Goal: Task Accomplishment & Management: Manage account settings

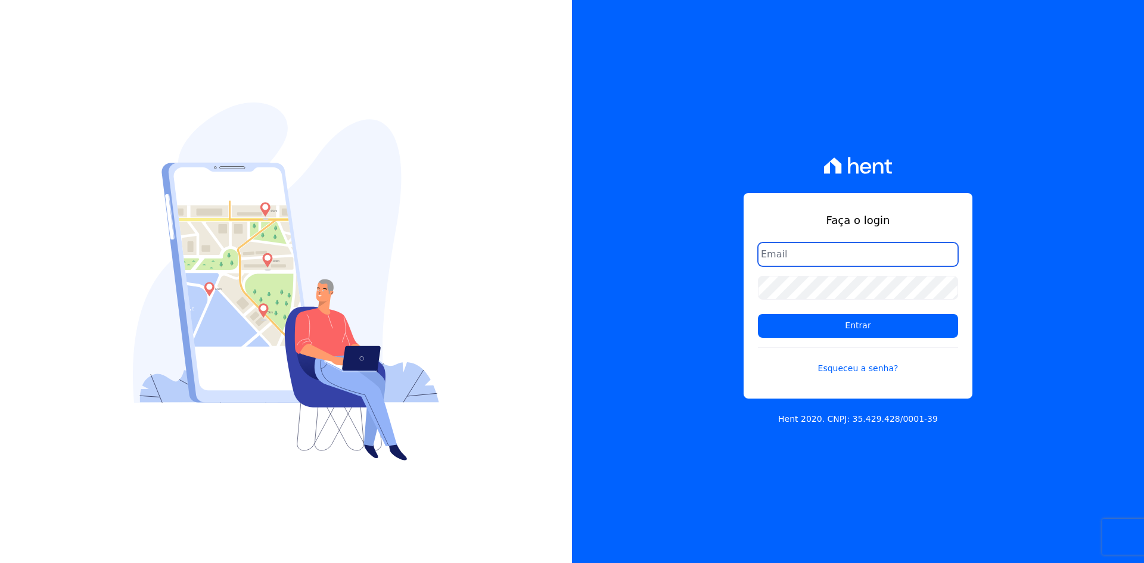
type input "matheaus@celinaguimaraes.com.br"
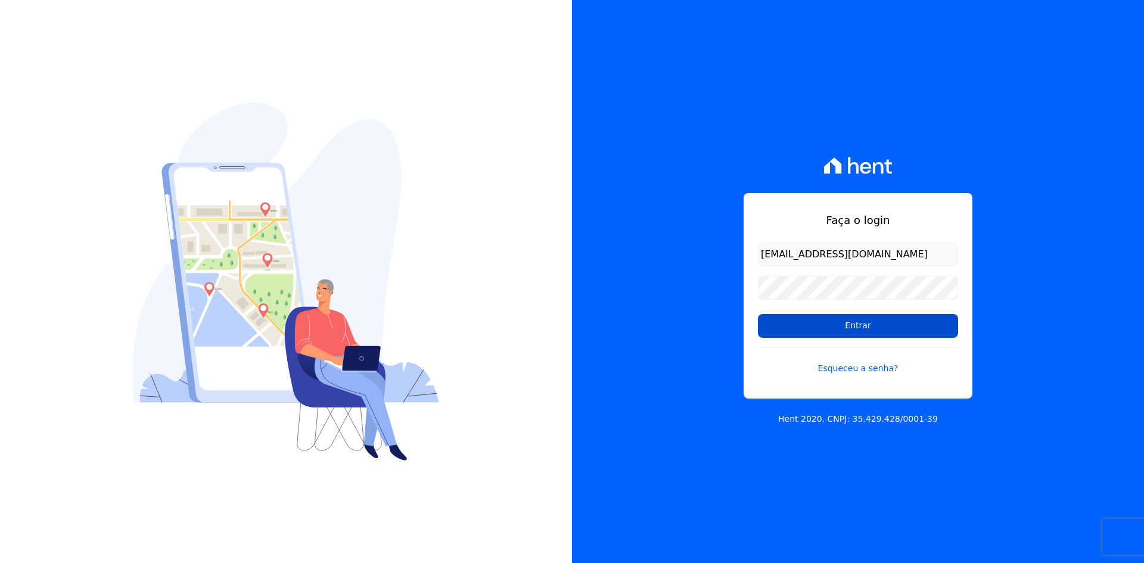
click at [881, 318] on input "Entrar" at bounding box center [858, 326] width 200 height 24
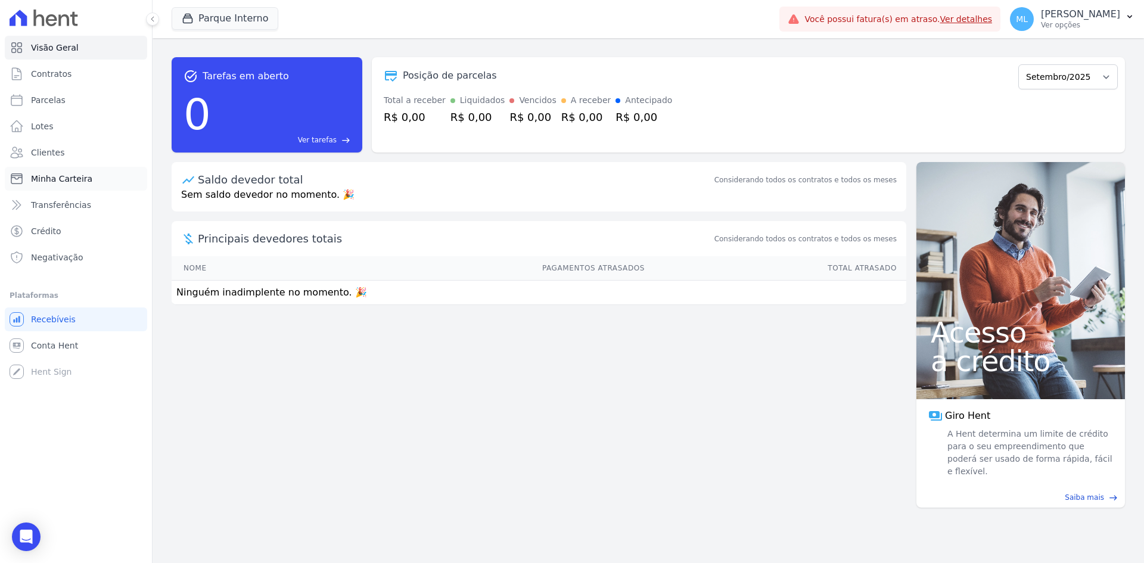
click at [86, 178] on span "Minha Carteira" at bounding box center [61, 179] width 61 height 12
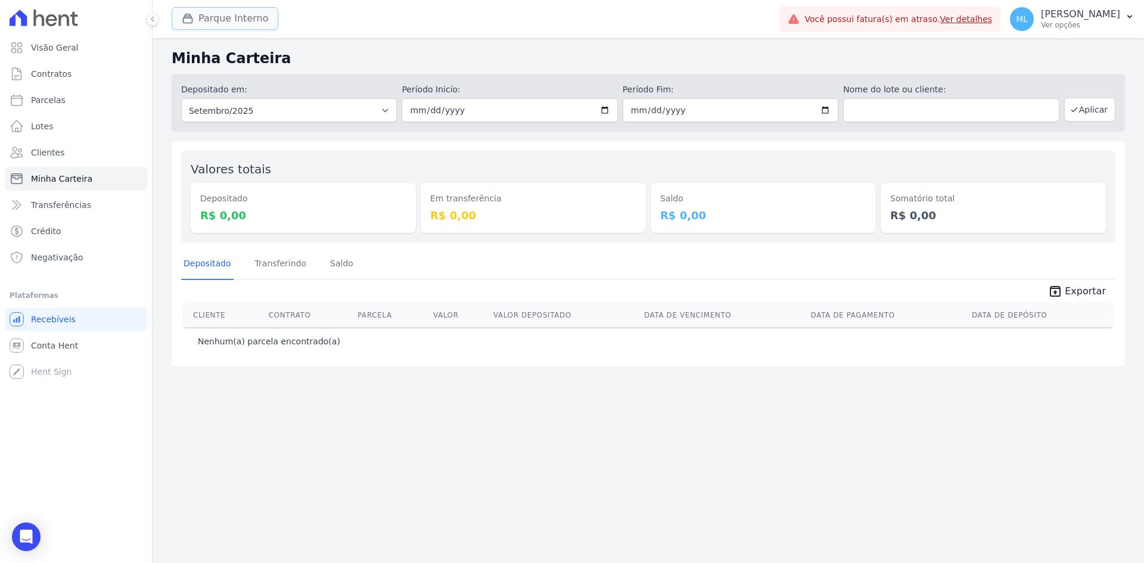
click at [251, 24] on button "Parque Interno" at bounding box center [225, 18] width 107 height 23
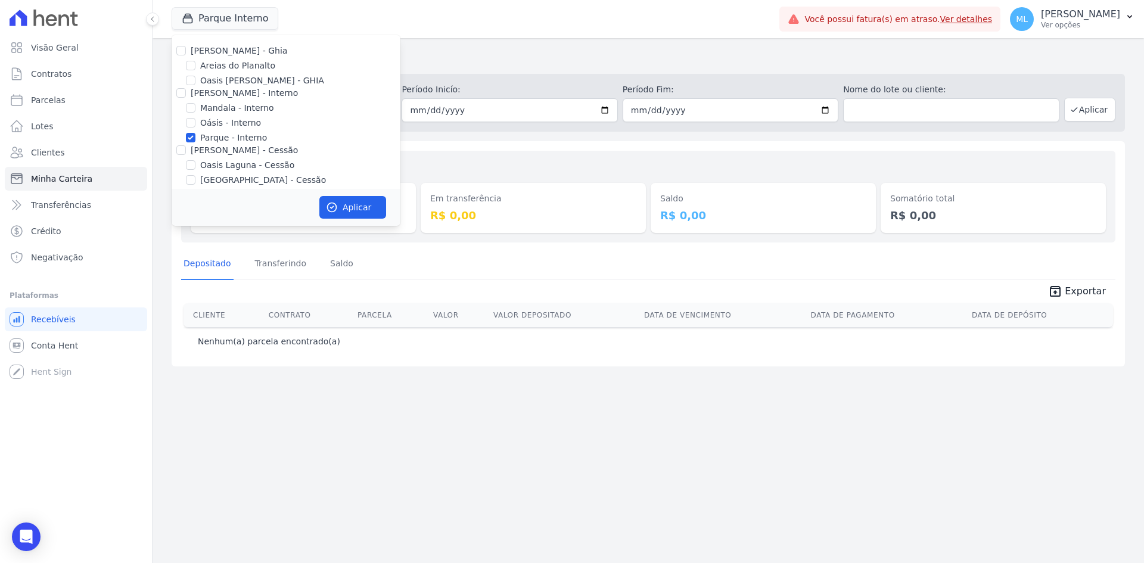
click at [238, 138] on label "Parque - Interno" at bounding box center [233, 138] width 67 height 13
click at [195, 138] on input "Parque - Interno" at bounding box center [191, 138] width 10 height 10
checkbox input "false"
click at [244, 59] on div "[PERSON_NAME] - Ghia Areias do Planalto Oasis [PERSON_NAME] - GHIA [PERSON_NAME…" at bounding box center [286, 166] width 229 height 263
click at [259, 66] on label "Areias do Planalto" at bounding box center [237, 66] width 75 height 13
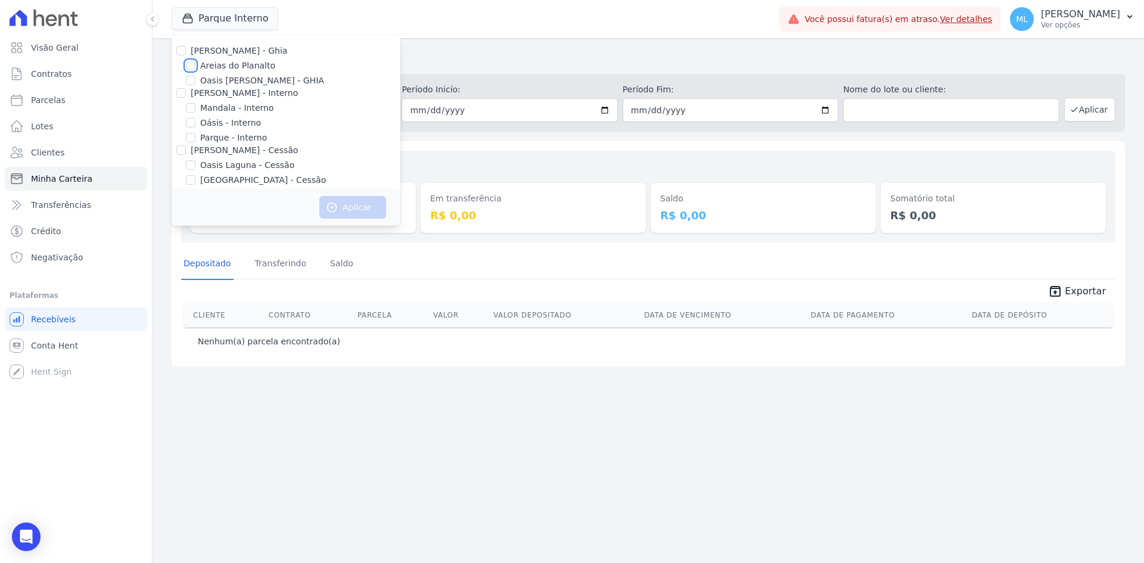
click at [195, 66] on input "Areias do Planalto" at bounding box center [191, 66] width 10 height 10
checkbox input "true"
click at [370, 206] on button "Aplicar" at bounding box center [352, 207] width 67 height 23
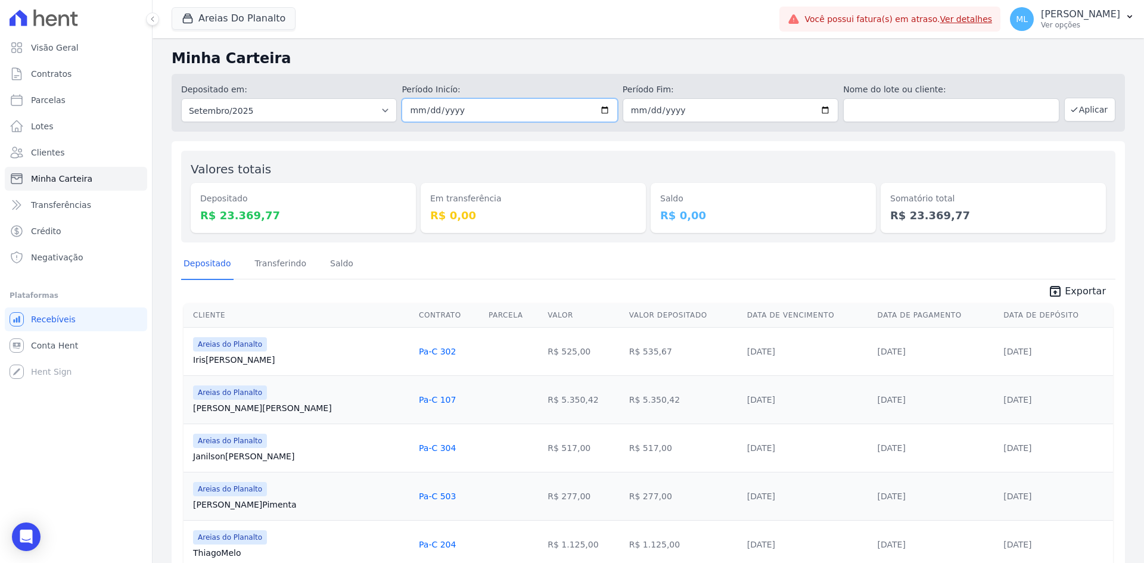
click at [605, 111] on input "2025-09-01" at bounding box center [510, 110] width 216 height 24
type input "[DATE]"
click at [834, 110] on input "2025-09-30" at bounding box center [731, 110] width 216 height 24
click at [826, 110] on input "2025-09-30" at bounding box center [731, 110] width 216 height 24
click at [823, 110] on input "2025-09-30" at bounding box center [731, 110] width 216 height 24
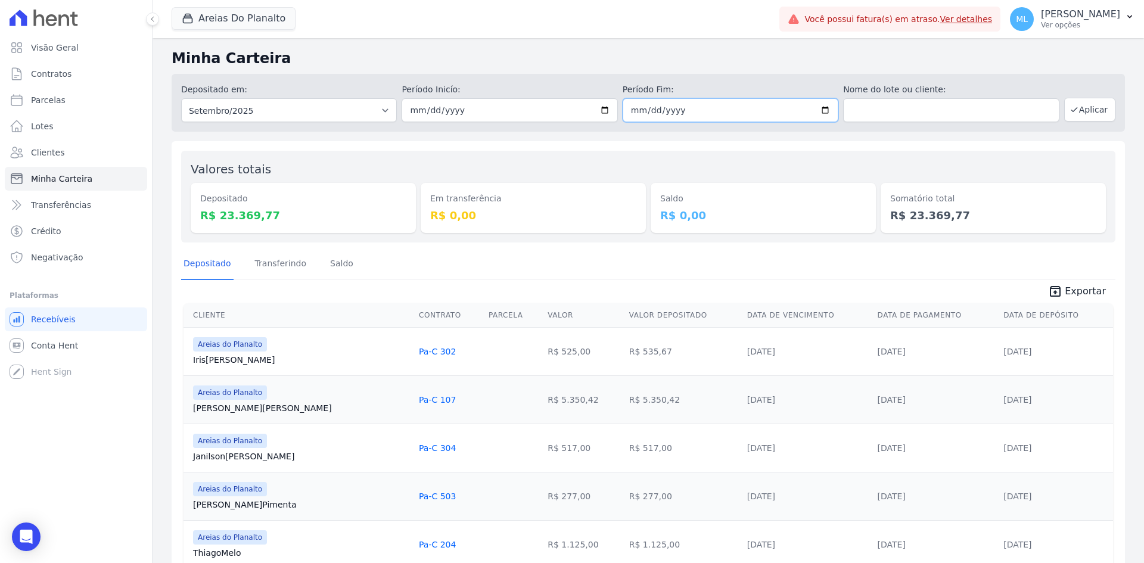
type input "[DATE]"
click at [1072, 105] on icon "button" at bounding box center [1074, 110] width 10 height 10
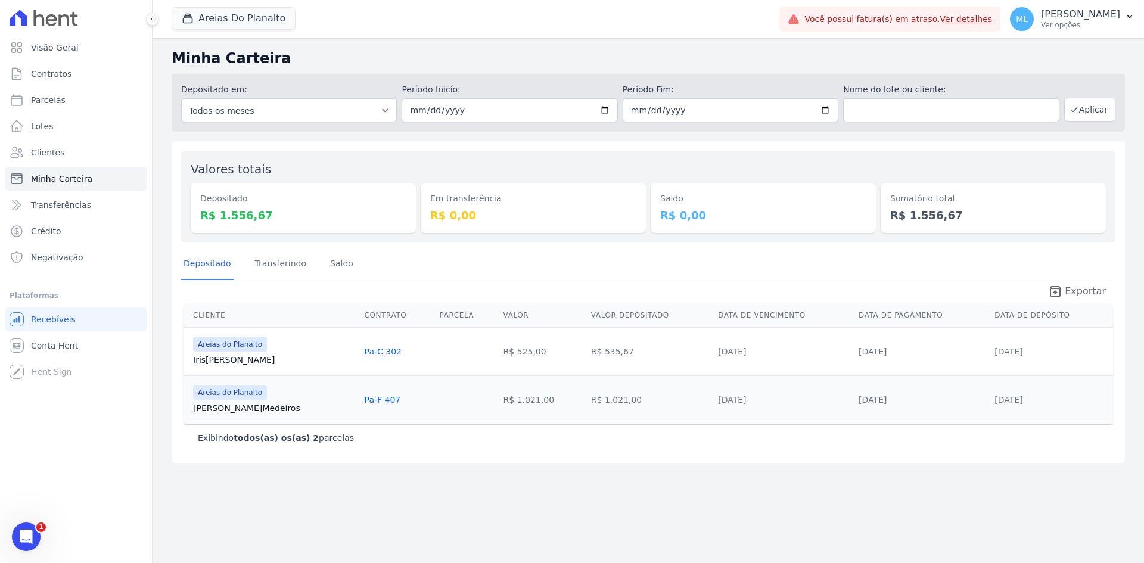
click at [1081, 285] on span "Exportar" at bounding box center [1085, 291] width 41 height 14
drag, startPoint x: 259, startPoint y: 24, endPoint x: 260, endPoint y: 30, distance: 6.0
click at [259, 24] on button "Areias Do Planalto" at bounding box center [234, 18] width 124 height 23
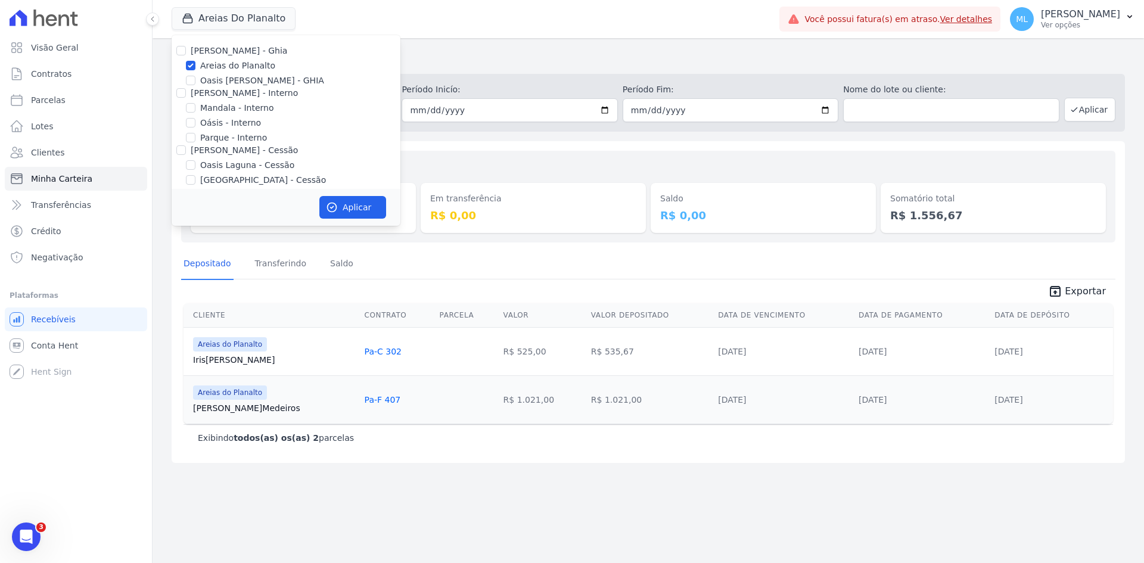
click at [237, 65] on label "Areias do Planalto" at bounding box center [237, 66] width 75 height 13
click at [195, 65] on input "Areias do Planalto" at bounding box center [191, 66] width 10 height 10
checkbox input "false"
click at [234, 136] on label "Parque - Interno" at bounding box center [233, 138] width 67 height 13
click at [195, 136] on input "Parque - Interno" at bounding box center [191, 138] width 10 height 10
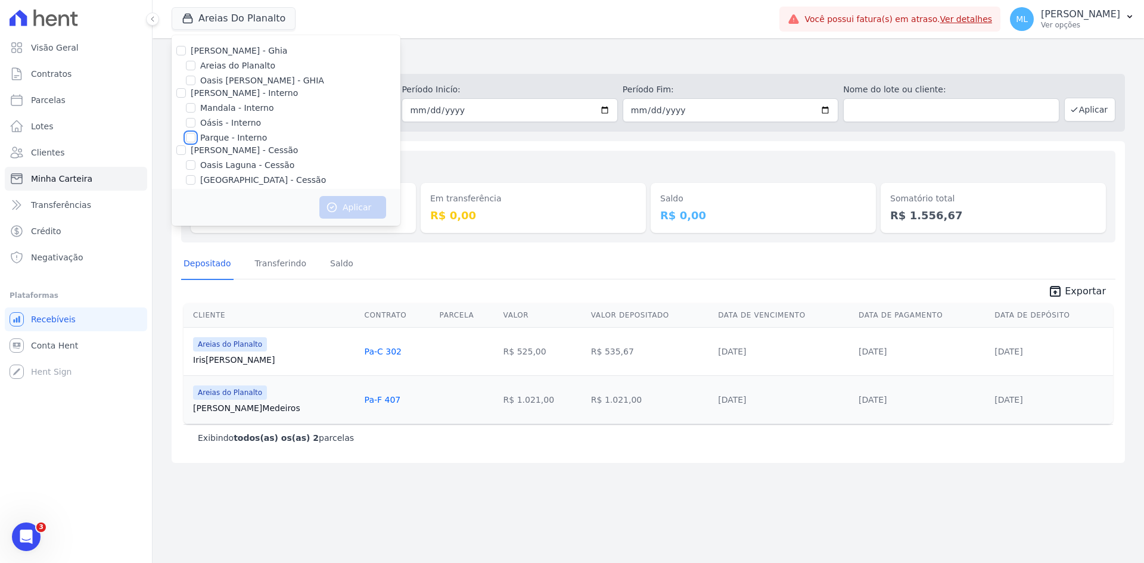
checkbox input "true"
click at [379, 213] on button "Aplicar" at bounding box center [352, 207] width 67 height 23
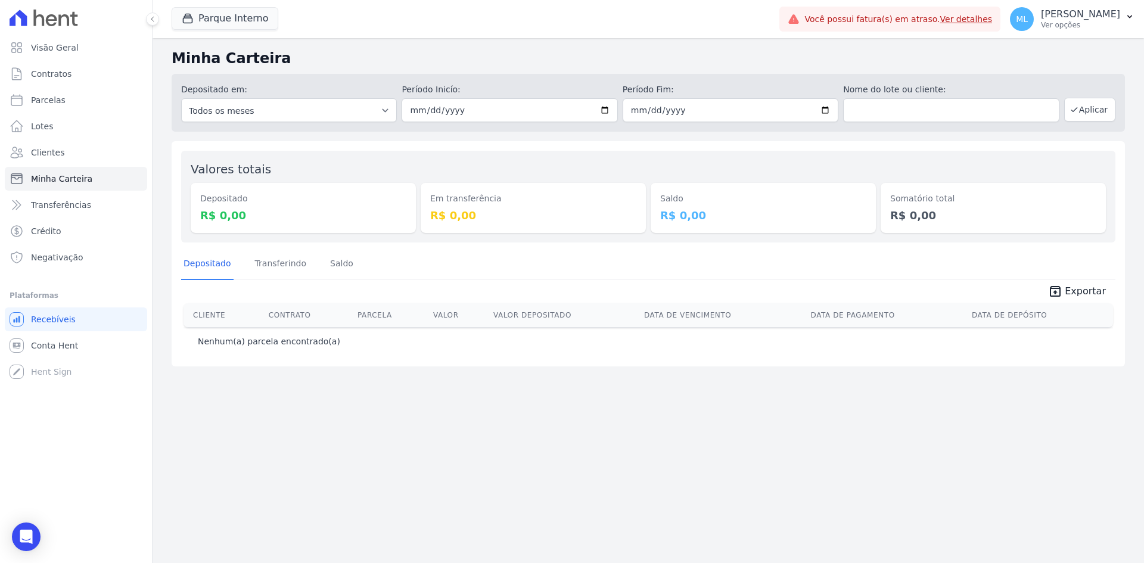
click at [306, 41] on div "Minha Carteira Depositado em: Todos os meses Dezembro/2024 Janeiro/2025 Feverei…" at bounding box center [648, 300] width 991 height 525
click at [259, 29] on button "Parque Interno" at bounding box center [225, 18] width 107 height 23
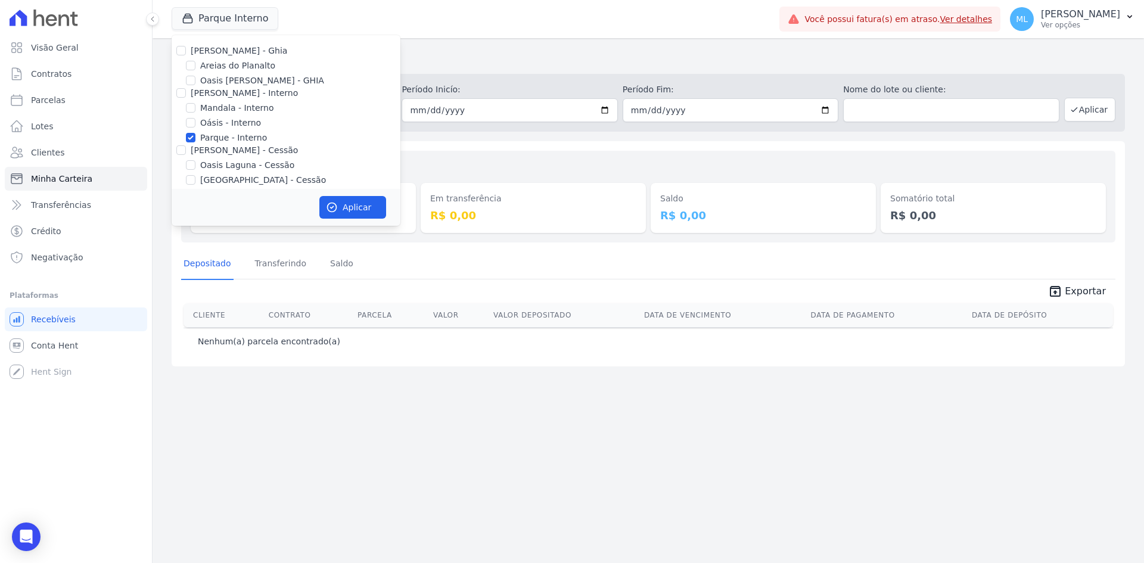
click at [249, 136] on label "Parque - Interno" at bounding box center [233, 138] width 67 height 13
click at [195, 136] on input "Parque - Interno" at bounding box center [191, 138] width 10 height 10
checkbox input "false"
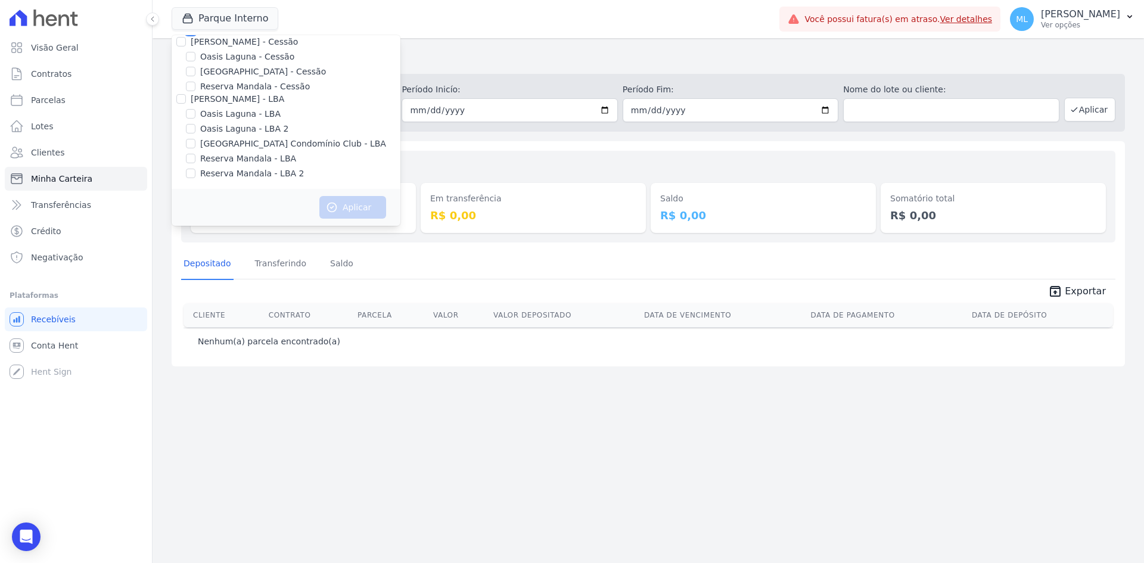
scroll to position [109, 0]
click at [253, 68] on label "[GEOGRAPHIC_DATA] - Cessão" at bounding box center [263, 71] width 126 height 13
click at [195, 68] on input "[GEOGRAPHIC_DATA] - Cessão" at bounding box center [191, 71] width 10 height 10
checkbox input "true"
click at [351, 195] on div "Aplicar" at bounding box center [286, 207] width 229 height 37
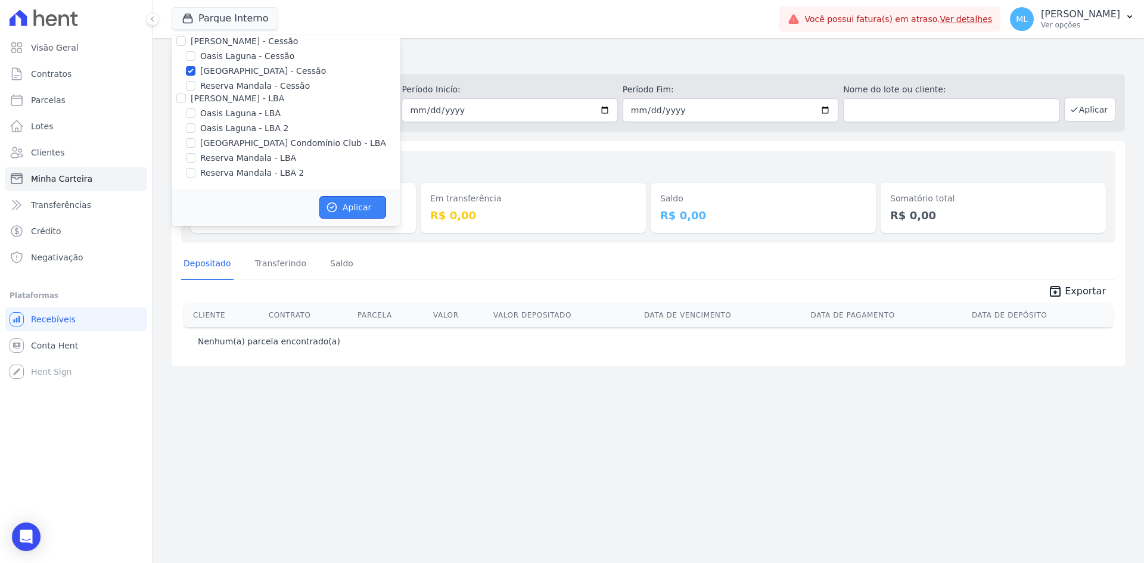
click at [351, 203] on button "Aplicar" at bounding box center [352, 207] width 67 height 23
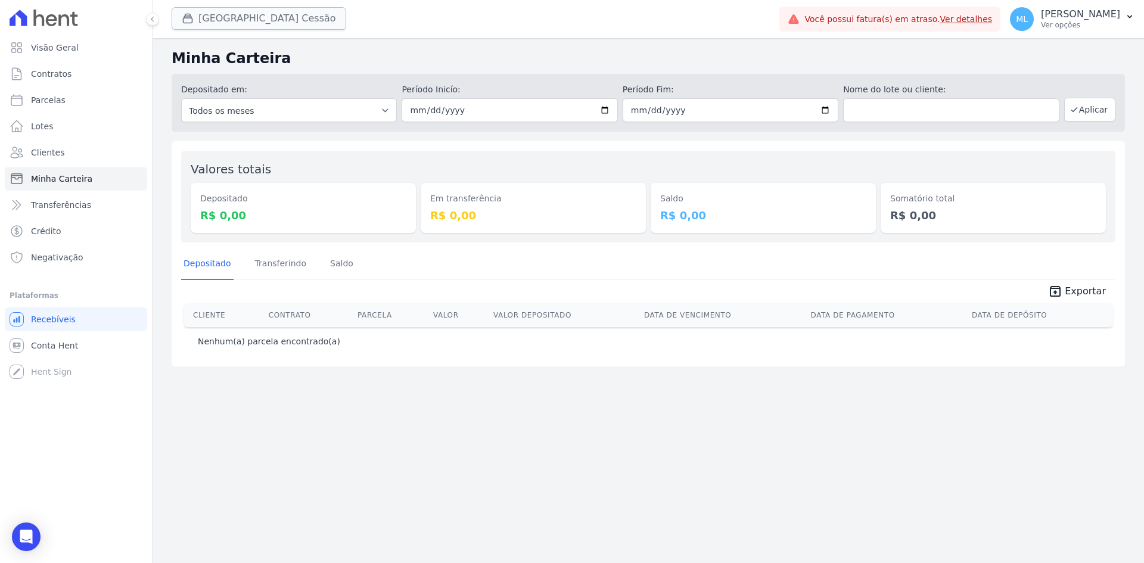
click at [250, 15] on button "[GEOGRAPHIC_DATA] Cessão" at bounding box center [259, 18] width 175 height 23
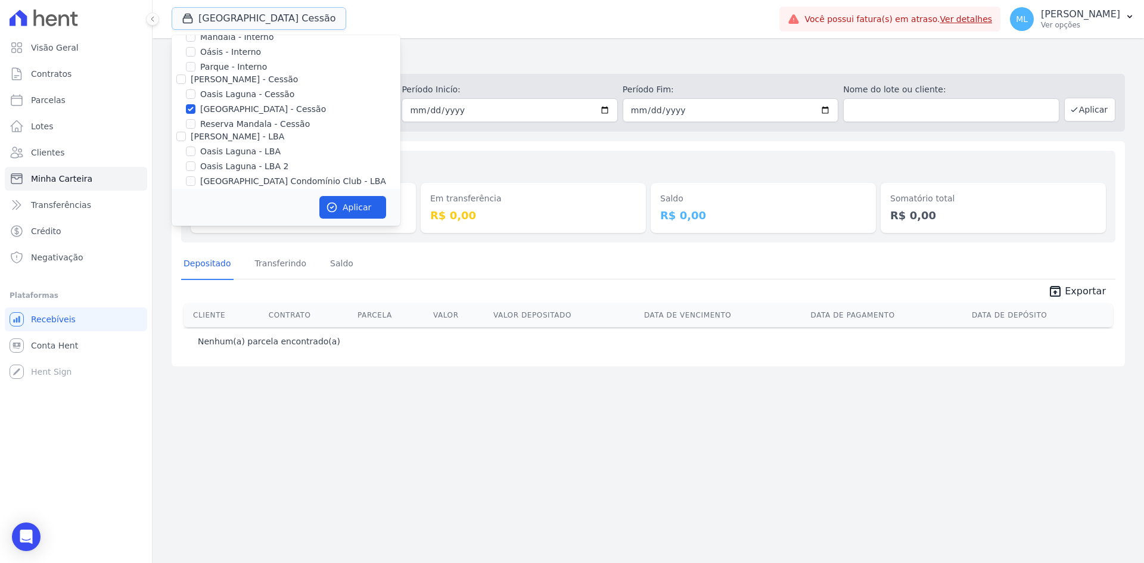
scroll to position [109, 0]
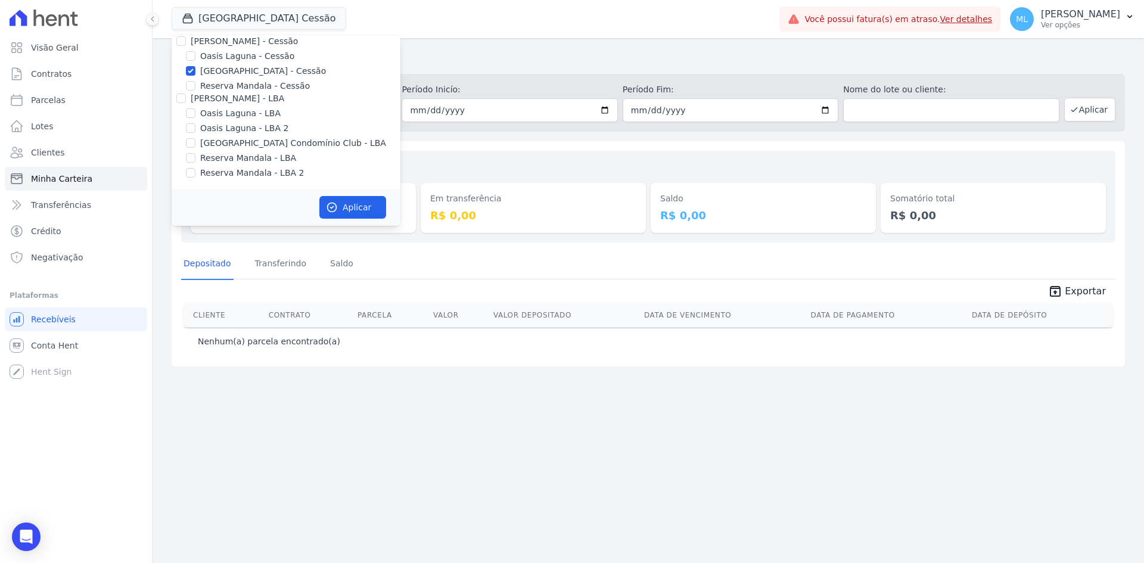
click at [255, 72] on label "[GEOGRAPHIC_DATA] - Cessão" at bounding box center [263, 71] width 126 height 13
click at [195, 72] on input "[GEOGRAPHIC_DATA] - Cessão" at bounding box center [191, 71] width 10 height 10
checkbox input "false"
click at [271, 147] on label "[GEOGRAPHIC_DATA] Condomínio Club - LBA" at bounding box center [293, 143] width 186 height 13
click at [195, 147] on input "[GEOGRAPHIC_DATA] Condomínio Club - LBA" at bounding box center [191, 143] width 10 height 10
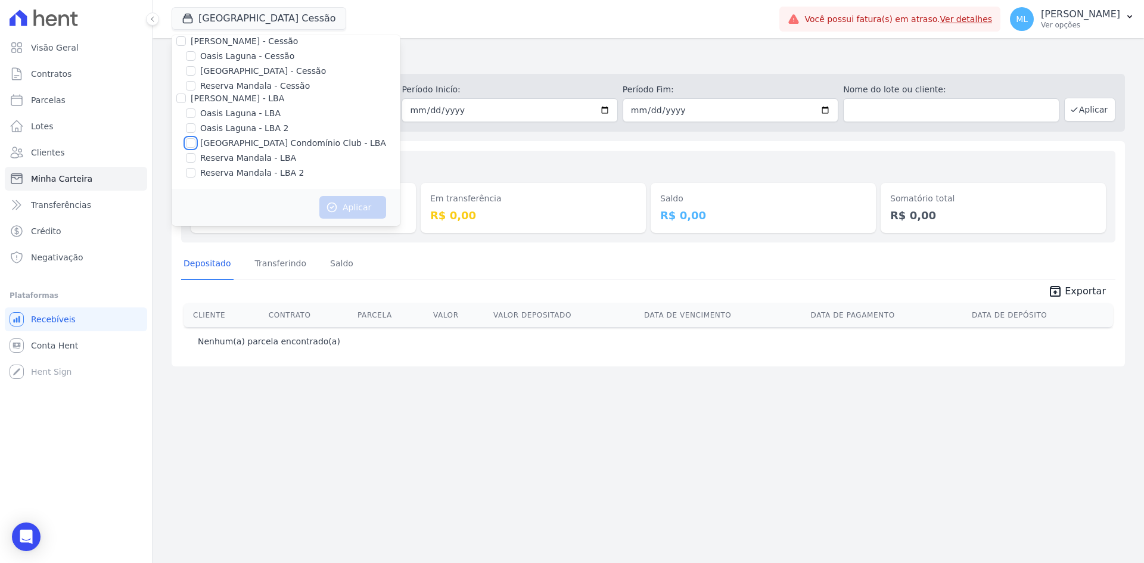
checkbox input "true"
click at [353, 207] on button "Aplicar" at bounding box center [352, 207] width 67 height 23
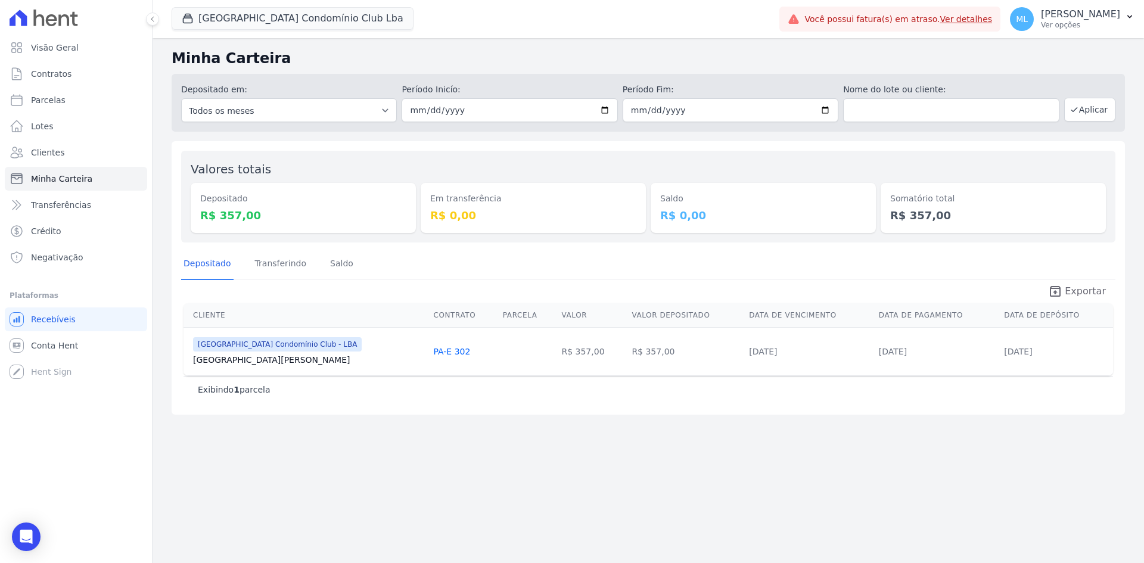
click at [1062, 286] on icon "unarchive" at bounding box center [1055, 291] width 14 height 14
click at [281, 20] on button "[GEOGRAPHIC_DATA] Condomínio Club Lba" at bounding box center [293, 18] width 242 height 23
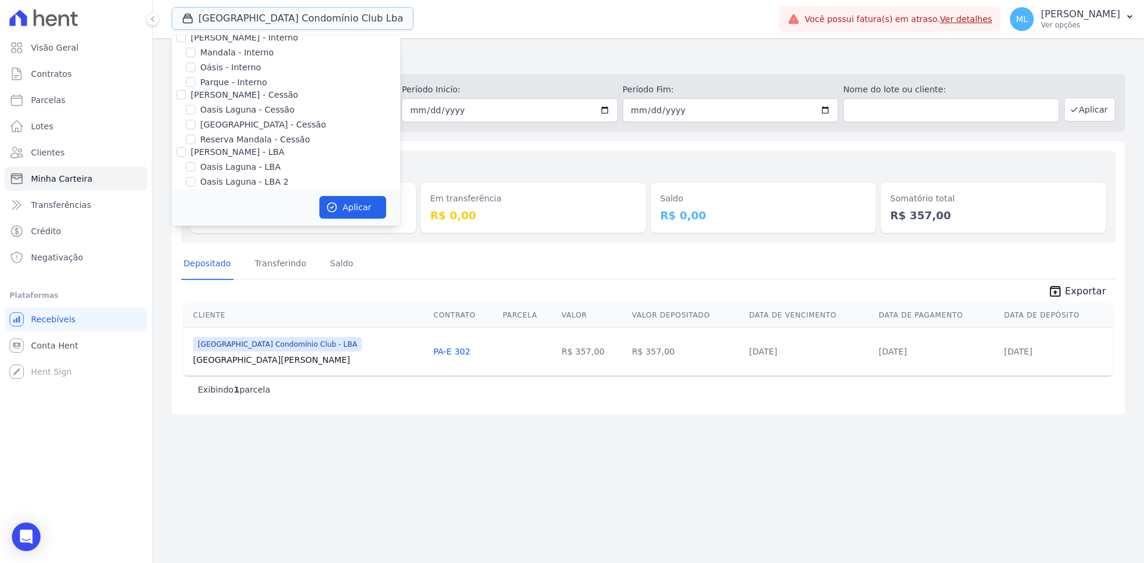
scroll to position [109, 0]
click at [259, 142] on label "[GEOGRAPHIC_DATA] Condomínio Club - LBA" at bounding box center [293, 143] width 186 height 13
click at [195, 142] on input "[GEOGRAPHIC_DATA] Condomínio Club - LBA" at bounding box center [191, 143] width 10 height 10
checkbox input "false"
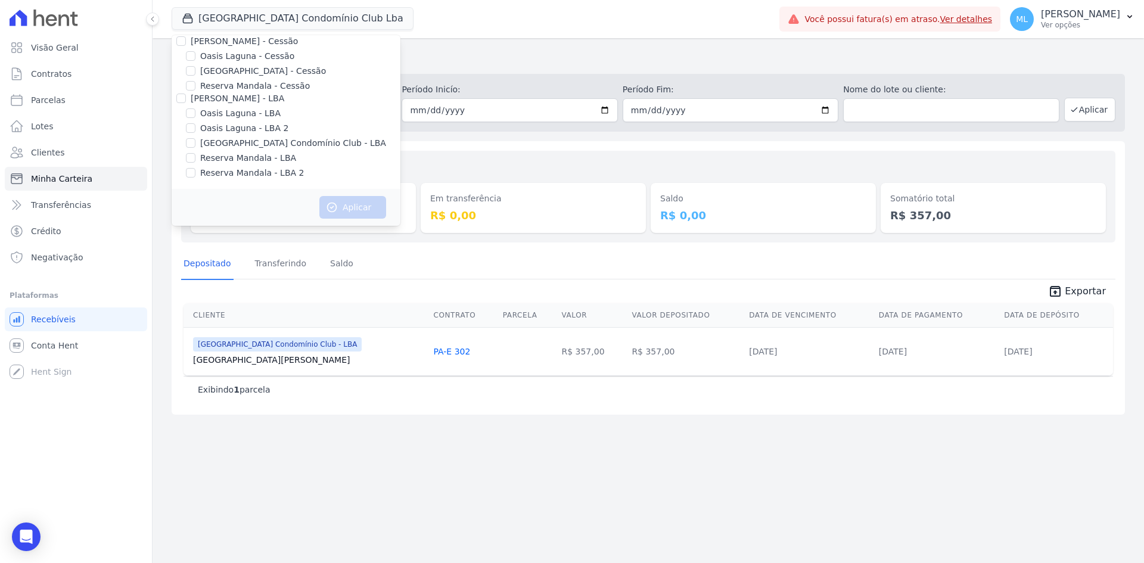
click at [255, 70] on label "[GEOGRAPHIC_DATA] - Cessão" at bounding box center [263, 71] width 126 height 13
click at [195, 70] on input "[GEOGRAPHIC_DATA] - Cessão" at bounding box center [191, 71] width 10 height 10
checkbox input "true"
click at [345, 203] on button "Aplicar" at bounding box center [352, 207] width 67 height 23
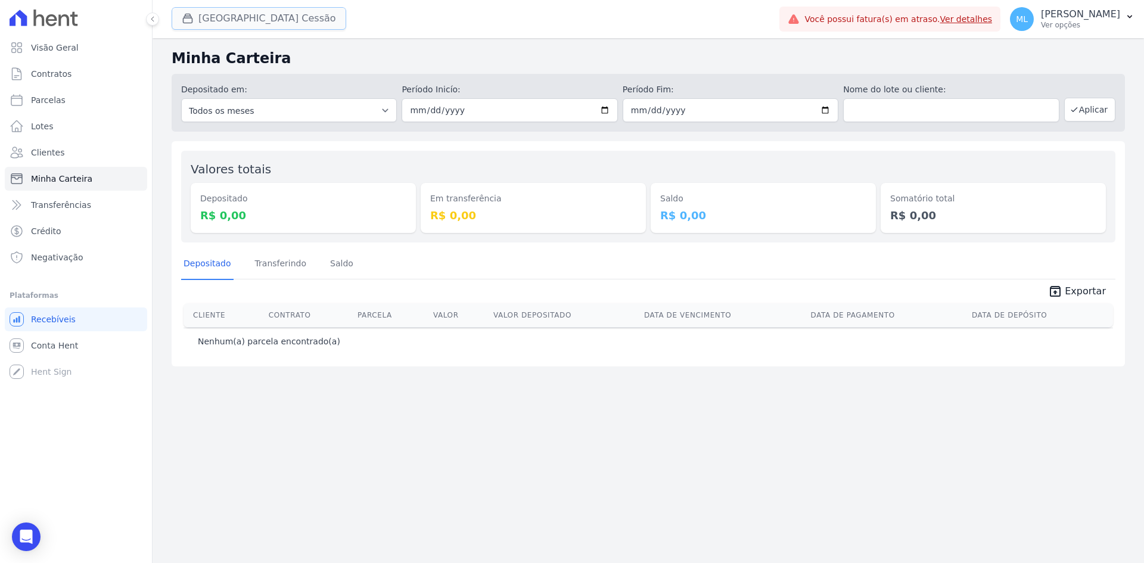
click at [252, 14] on button "[GEOGRAPHIC_DATA] Cessão" at bounding box center [259, 18] width 175 height 23
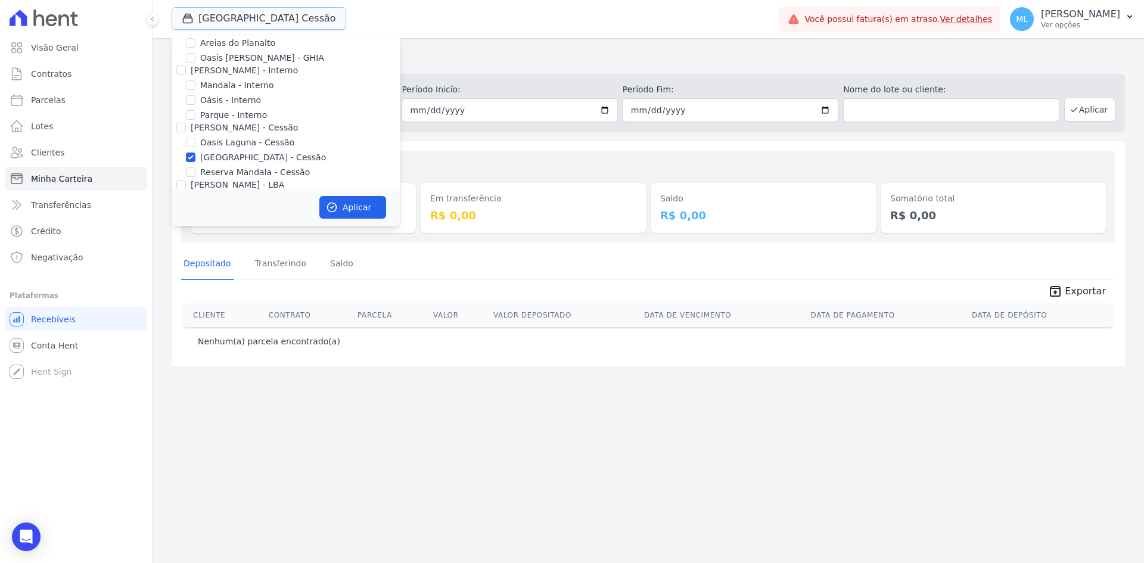
scroll to position [0, 0]
click at [244, 141] on label "Parque - Interno" at bounding box center [233, 138] width 67 height 13
click at [195, 141] on input "Parque - Interno" at bounding box center [191, 138] width 10 height 10
checkbox input "true"
click at [238, 183] on label "[GEOGRAPHIC_DATA] - Cessão" at bounding box center [263, 180] width 126 height 13
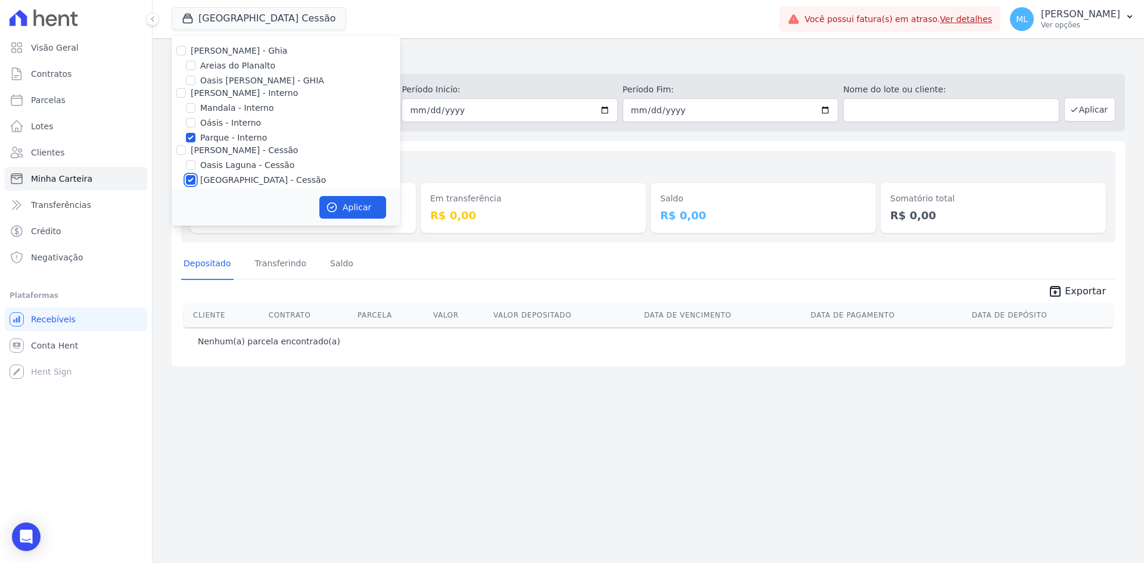
click at [195, 183] on input "[GEOGRAPHIC_DATA] - Cessão" at bounding box center [191, 180] width 10 height 10
checkbox input "false"
click at [359, 205] on button "Aplicar" at bounding box center [352, 207] width 67 height 23
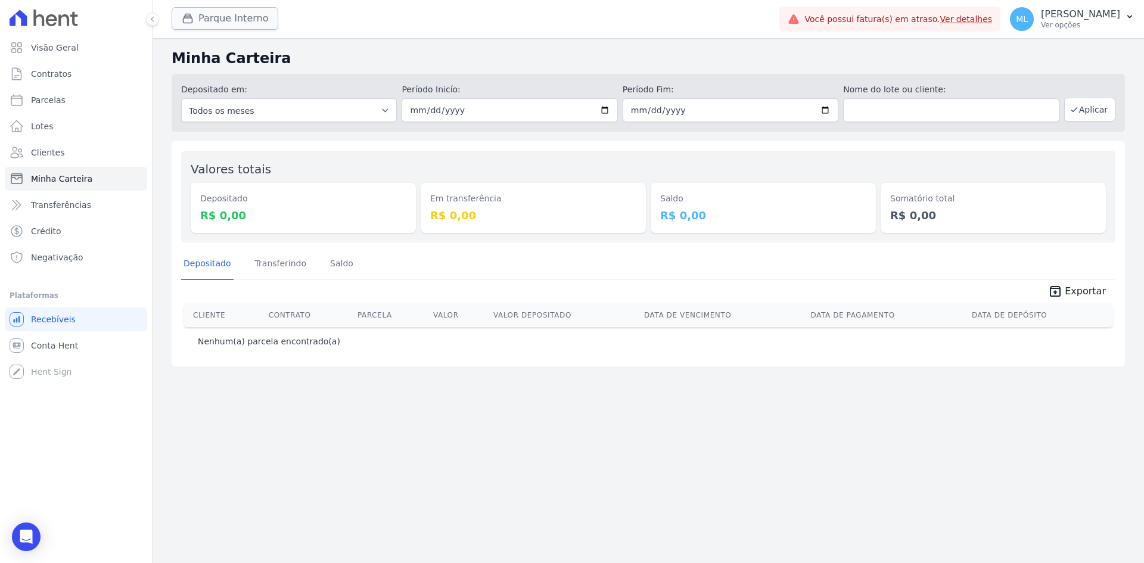
click at [248, 18] on button "Parque Interno" at bounding box center [225, 18] width 107 height 23
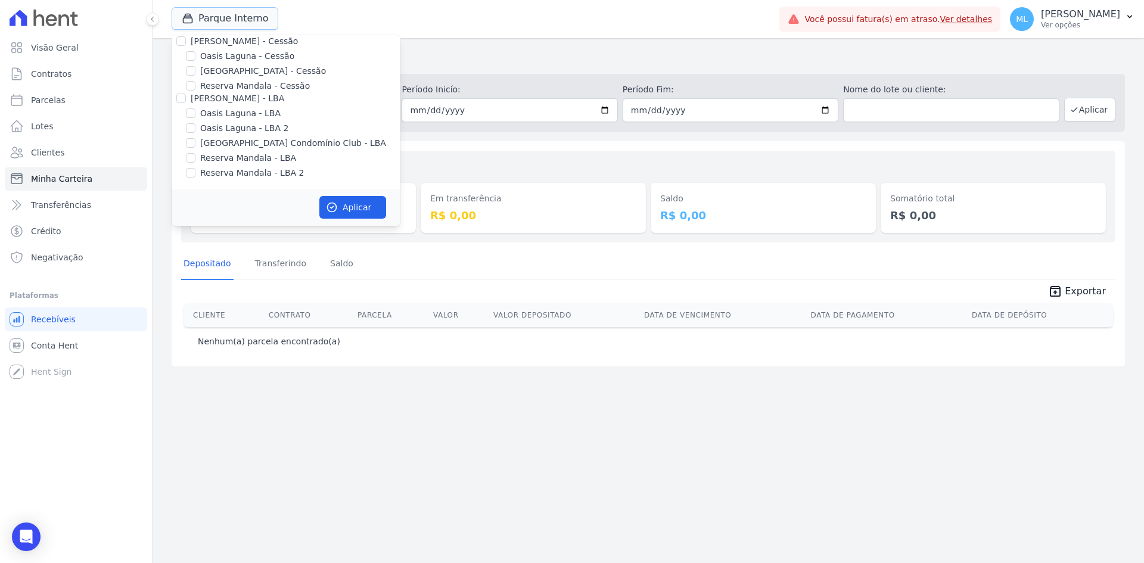
scroll to position [49, 0]
click at [245, 89] on label "Parque - Interno" at bounding box center [233, 88] width 67 height 13
click at [195, 89] on input "Parque - Interno" at bounding box center [191, 88] width 10 height 10
checkbox input "false"
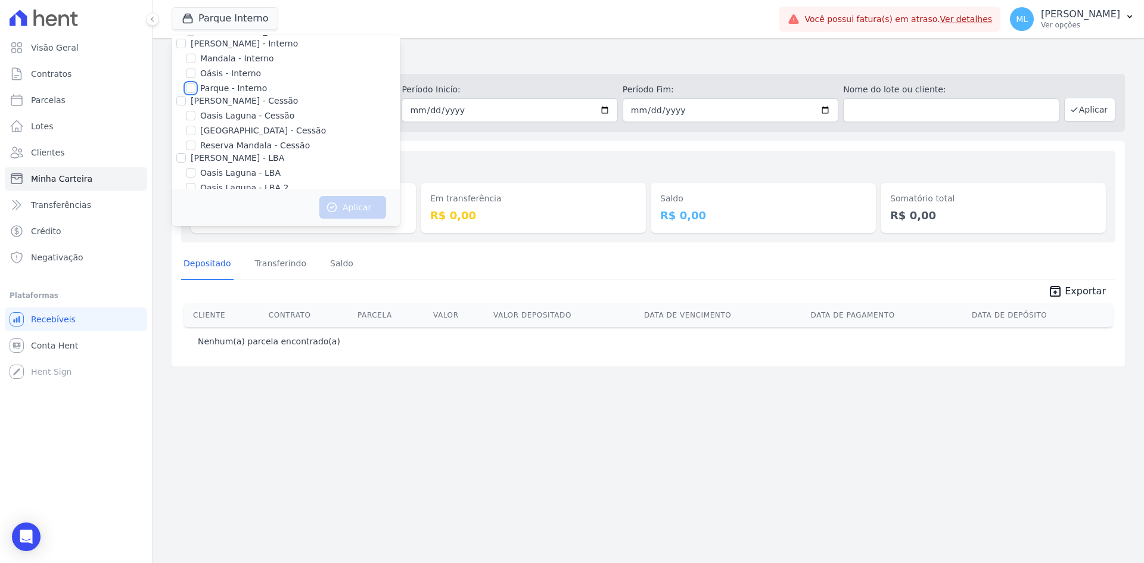
scroll to position [0, 0]
click at [228, 64] on label "Areias do Planalto" at bounding box center [237, 66] width 75 height 13
click at [195, 64] on input "Areias do Planalto" at bounding box center [191, 66] width 10 height 10
checkbox input "true"
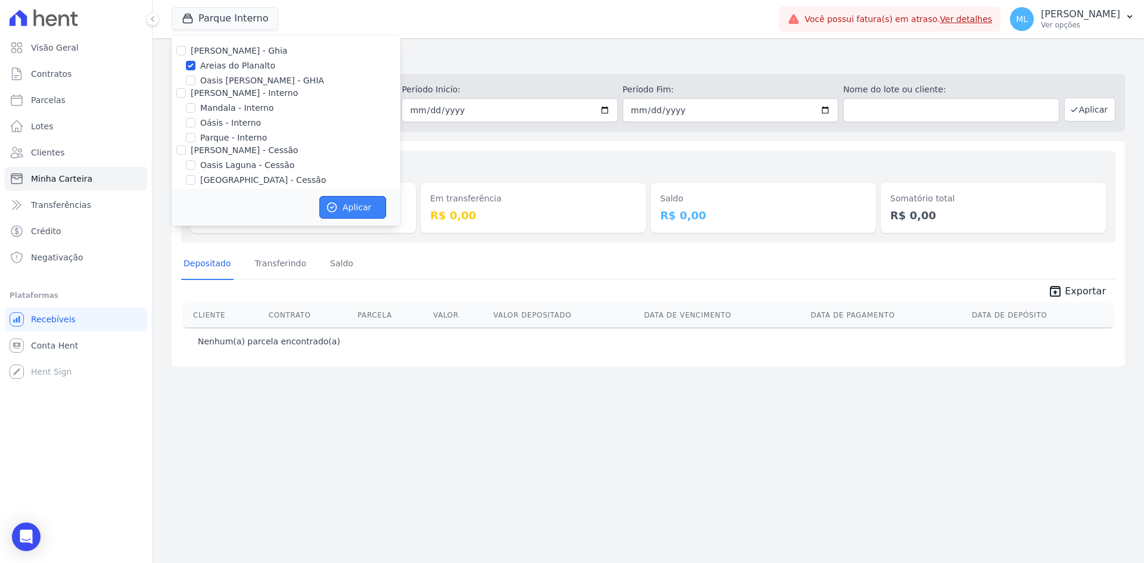
click at [347, 210] on button "Aplicar" at bounding box center [352, 207] width 67 height 23
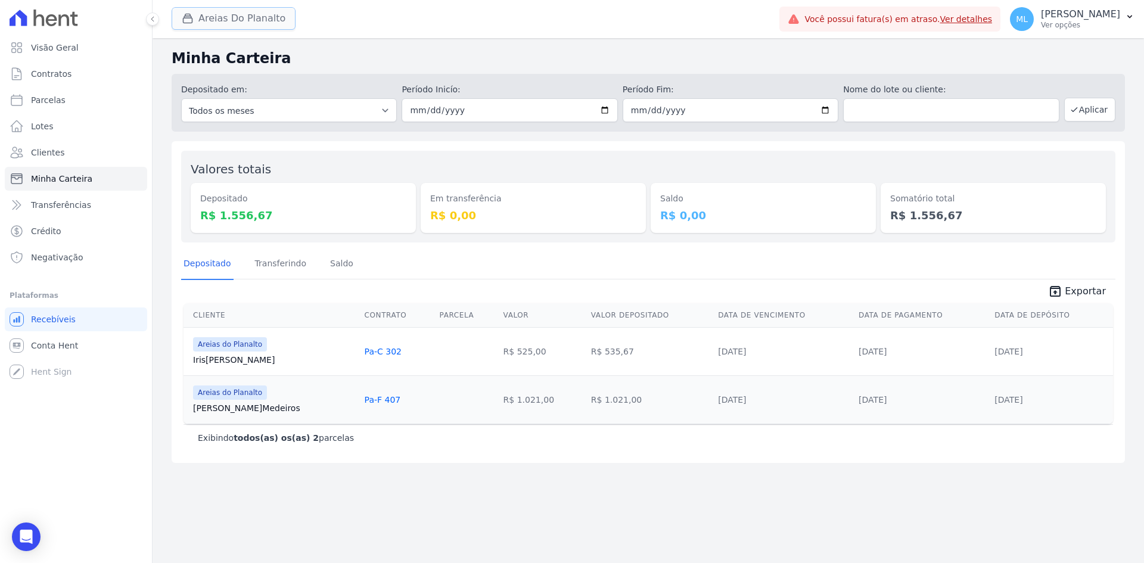
click at [256, 14] on button "Areias Do Planalto" at bounding box center [234, 18] width 124 height 23
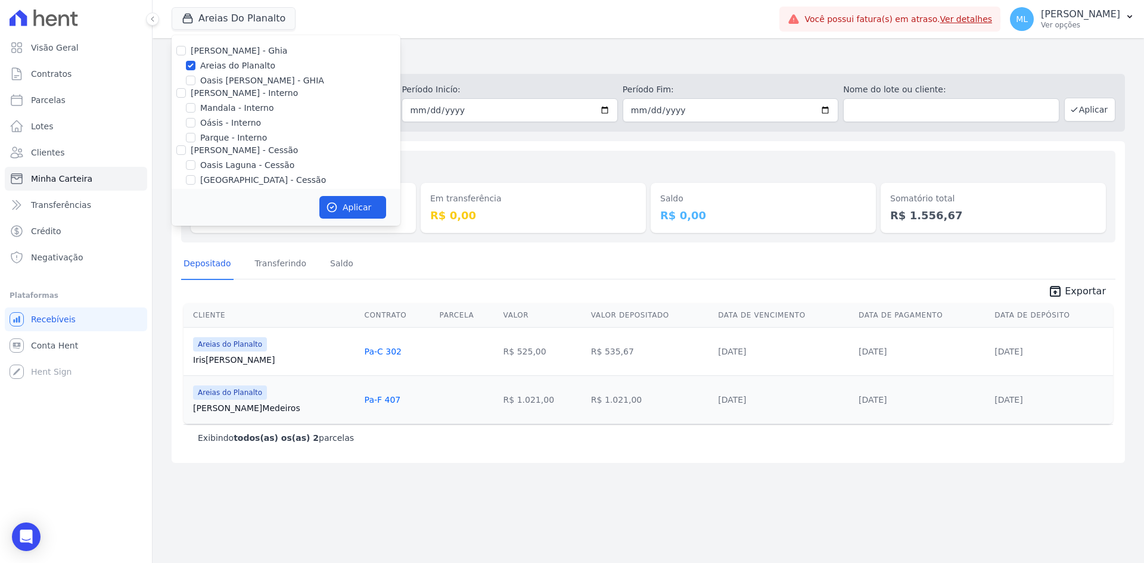
click at [237, 66] on label "Areias do Planalto" at bounding box center [237, 66] width 75 height 13
click at [195, 66] on input "Areias do Planalto" at bounding box center [191, 66] width 10 height 10
checkbox input "false"
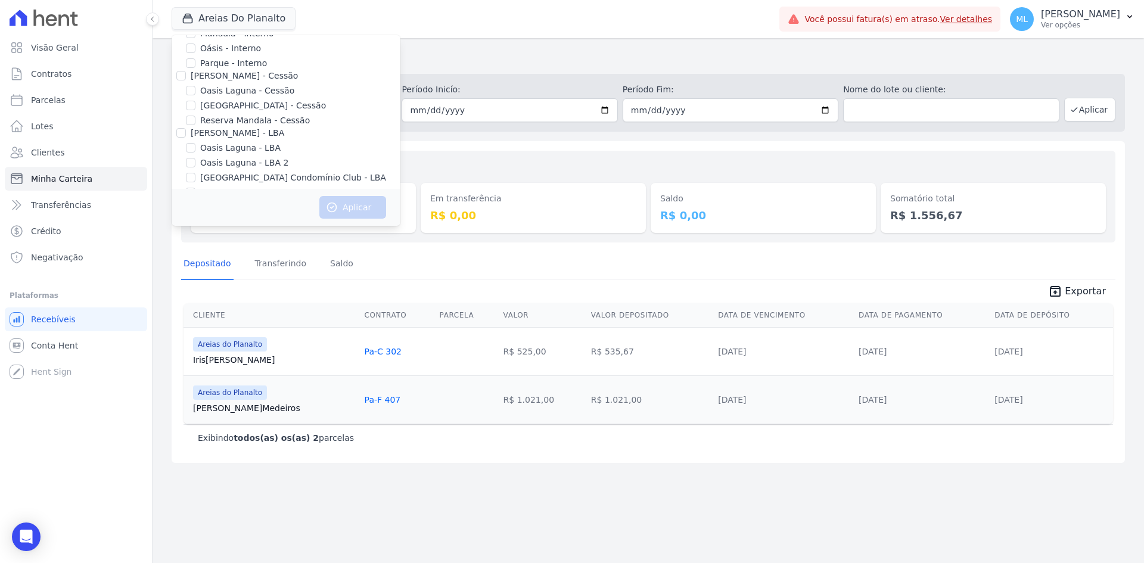
scroll to position [109, 0]
click at [246, 161] on label "Reserva Mandala - LBA" at bounding box center [248, 158] width 96 height 13
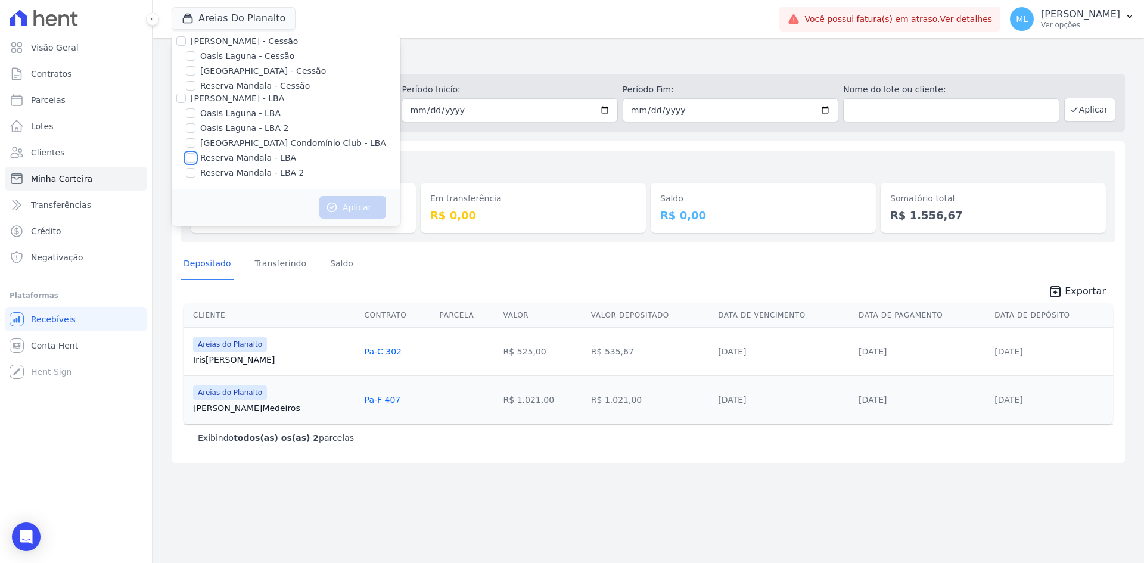
click at [195, 161] on input "Reserva Mandala - LBA" at bounding box center [191, 158] width 10 height 10
click at [246, 161] on label "Reserva Mandala - LBA" at bounding box center [248, 158] width 96 height 13
click at [195, 161] on input "Reserva Mandala - LBA" at bounding box center [191, 158] width 10 height 10
checkbox input "false"
click at [250, 144] on label "[GEOGRAPHIC_DATA] Condomínio Club - LBA" at bounding box center [293, 143] width 186 height 13
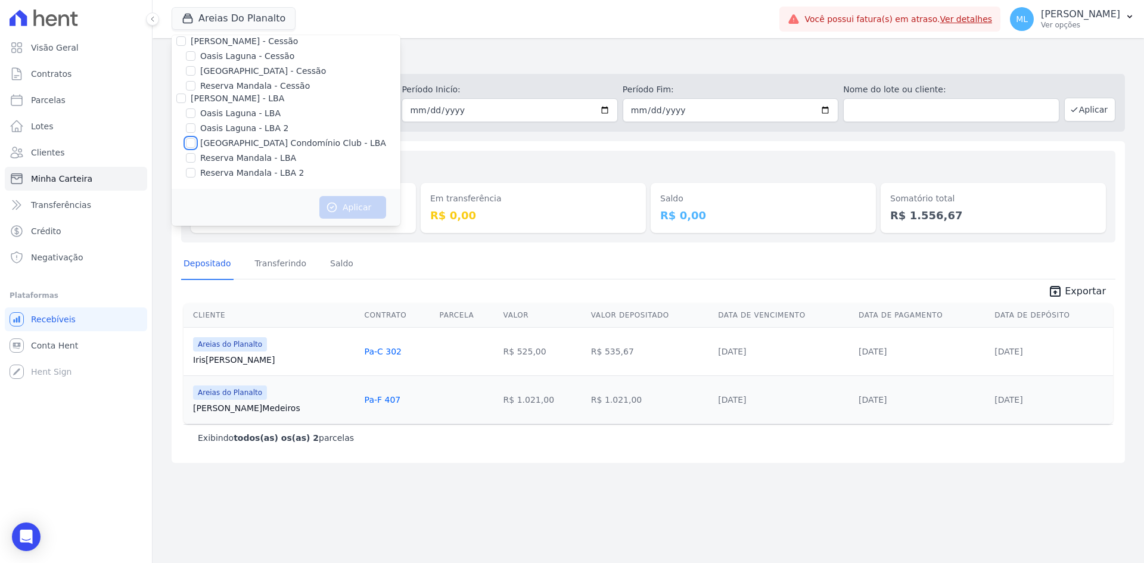
click at [195, 144] on input "[GEOGRAPHIC_DATA] Condomínio Club - LBA" at bounding box center [191, 143] width 10 height 10
checkbox input "true"
click at [332, 192] on div "Aplicar" at bounding box center [286, 207] width 229 height 37
click at [346, 201] on button "Aplicar" at bounding box center [352, 207] width 67 height 23
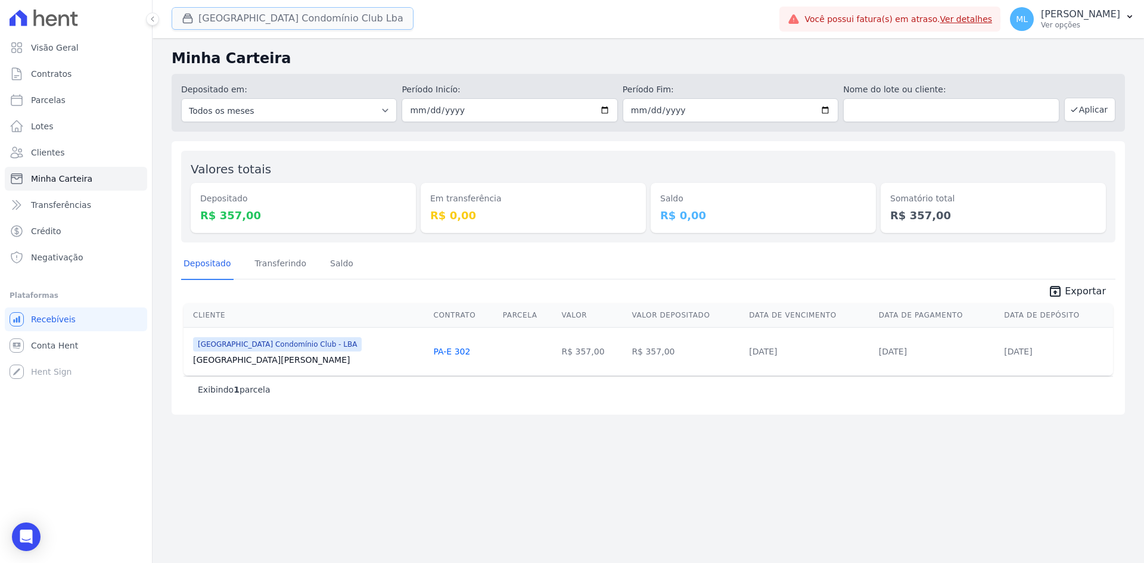
click at [249, 21] on button "[GEOGRAPHIC_DATA] Condomínio Club Lba" at bounding box center [293, 18] width 242 height 23
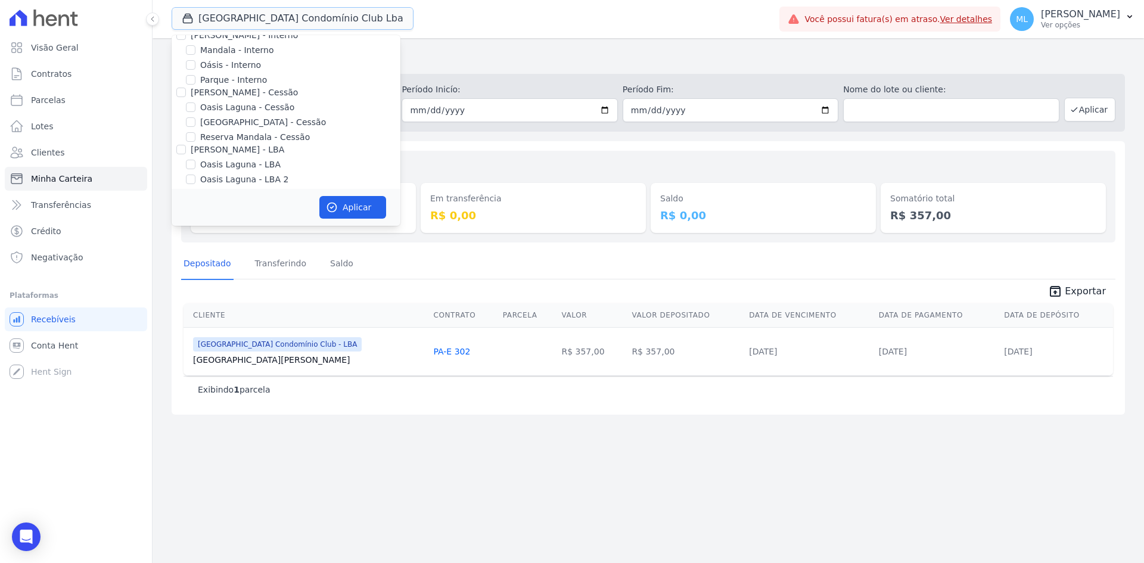
scroll to position [109, 0]
click at [240, 139] on label "[GEOGRAPHIC_DATA] Condomínio Club - LBA" at bounding box center [293, 143] width 186 height 13
click at [195, 139] on input "[GEOGRAPHIC_DATA] Condomínio Club - LBA" at bounding box center [191, 143] width 10 height 10
checkbox input "false"
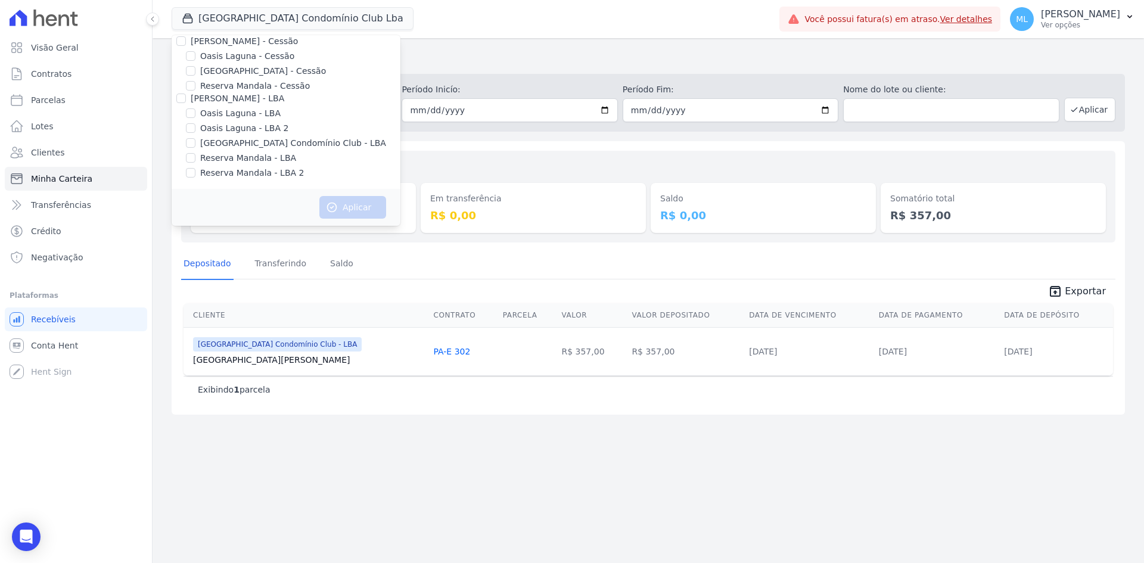
drag, startPoint x: 237, startPoint y: 160, endPoint x: 240, endPoint y: 173, distance: 12.7
click at [237, 162] on label "Reserva Mandala - LBA" at bounding box center [248, 158] width 96 height 13
click at [195, 162] on input "Reserva Mandala - LBA" at bounding box center [191, 158] width 10 height 10
checkbox input "true"
click at [240, 174] on label "Reserva Mandala - LBA 2" at bounding box center [252, 173] width 104 height 13
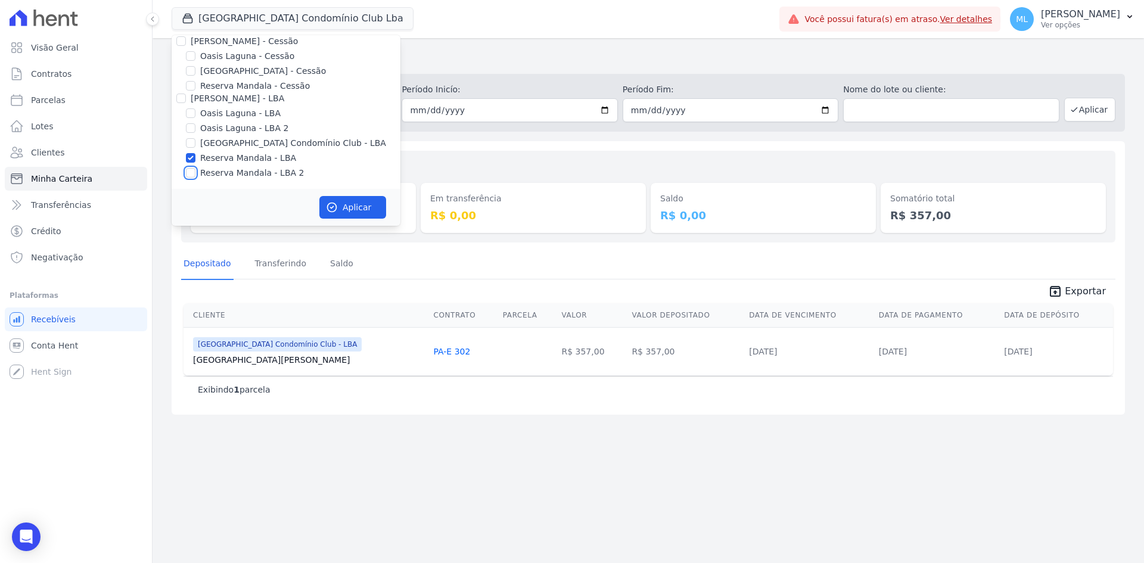
click at [195, 174] on input "Reserva Mandala - LBA 2" at bounding box center [191, 173] width 10 height 10
checkbox input "true"
click at [354, 209] on button "Aplicar" at bounding box center [352, 207] width 67 height 23
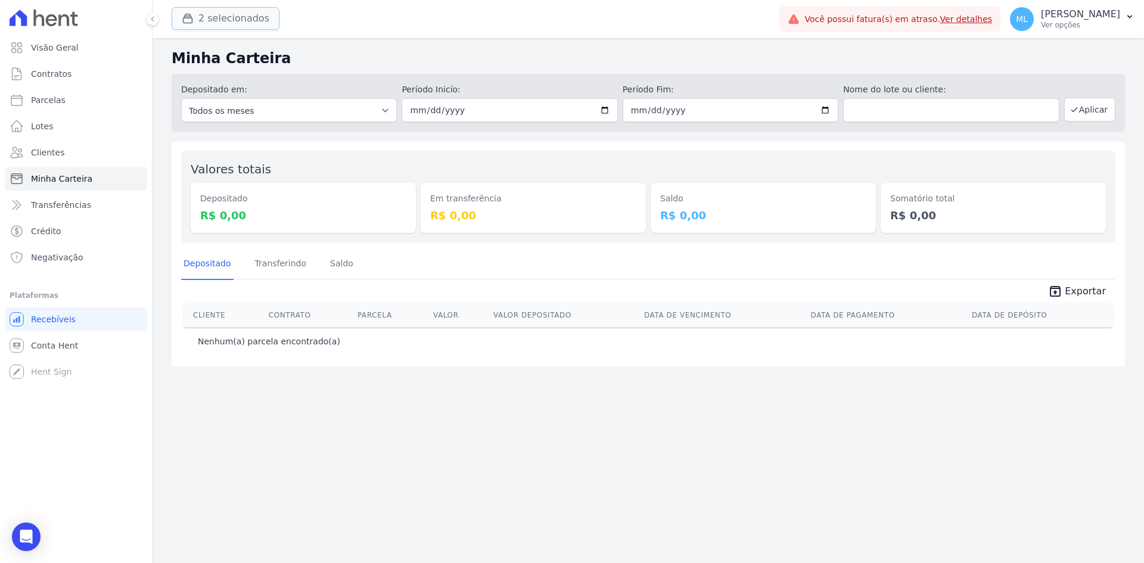
click at [256, 14] on button "2 selecionados" at bounding box center [226, 18] width 108 height 23
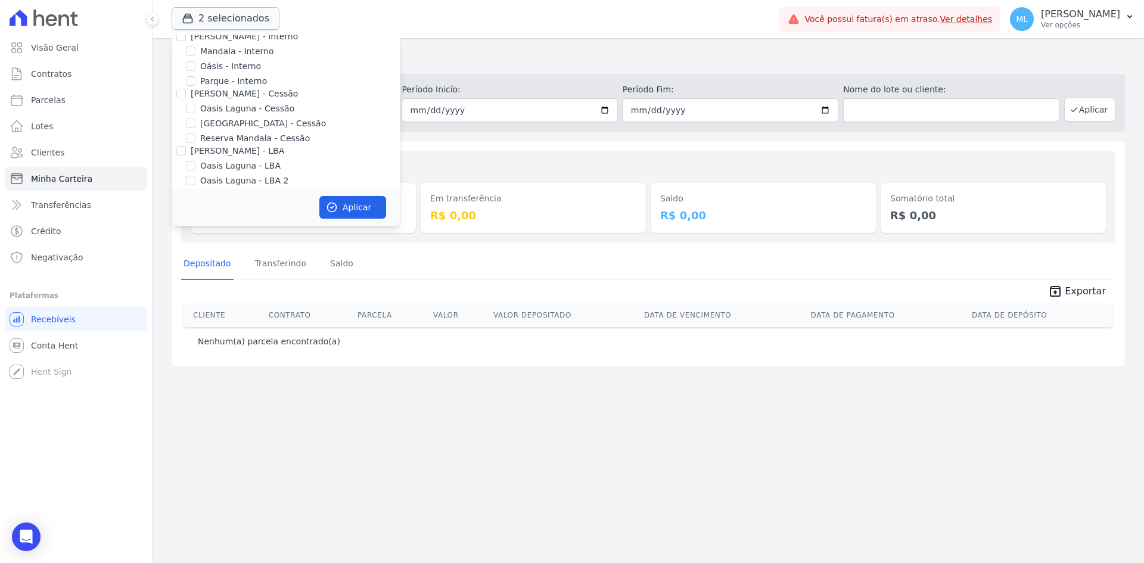
scroll to position [109, 0]
drag, startPoint x: 244, startPoint y: 157, endPoint x: 241, endPoint y: 172, distance: 14.6
click at [243, 158] on label "Reserva Mandala - LBA" at bounding box center [248, 158] width 96 height 13
click at [195, 158] on input "Reserva Mandala - LBA" at bounding box center [191, 158] width 10 height 10
checkbox input "false"
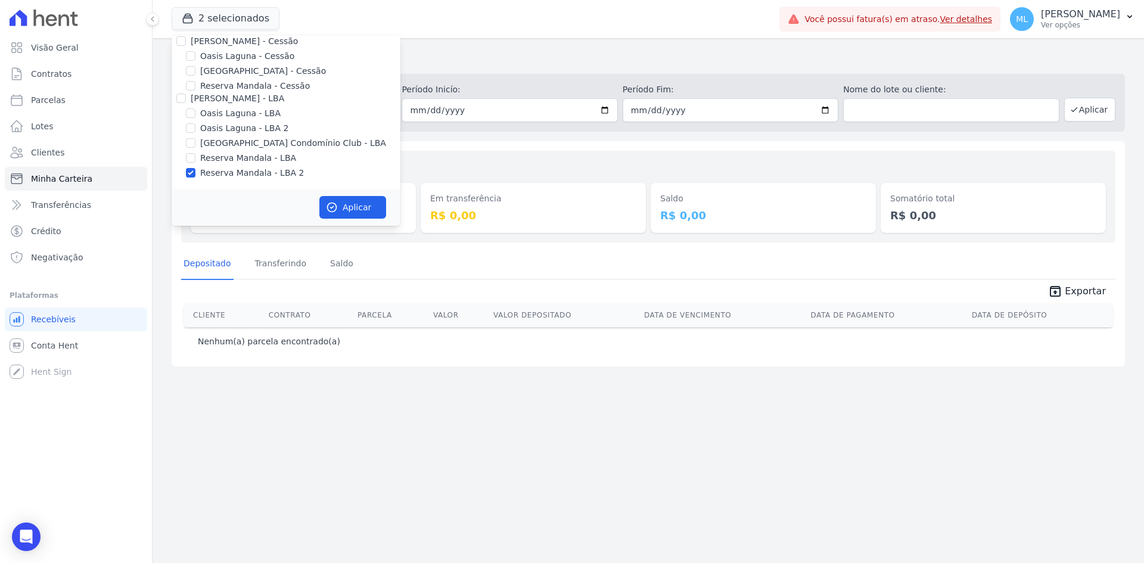
click at [241, 172] on label "Reserva Mandala - LBA 2" at bounding box center [252, 173] width 104 height 13
click at [195, 172] on input "Reserva Mandala - LBA 2" at bounding box center [191, 173] width 10 height 10
checkbox input "false"
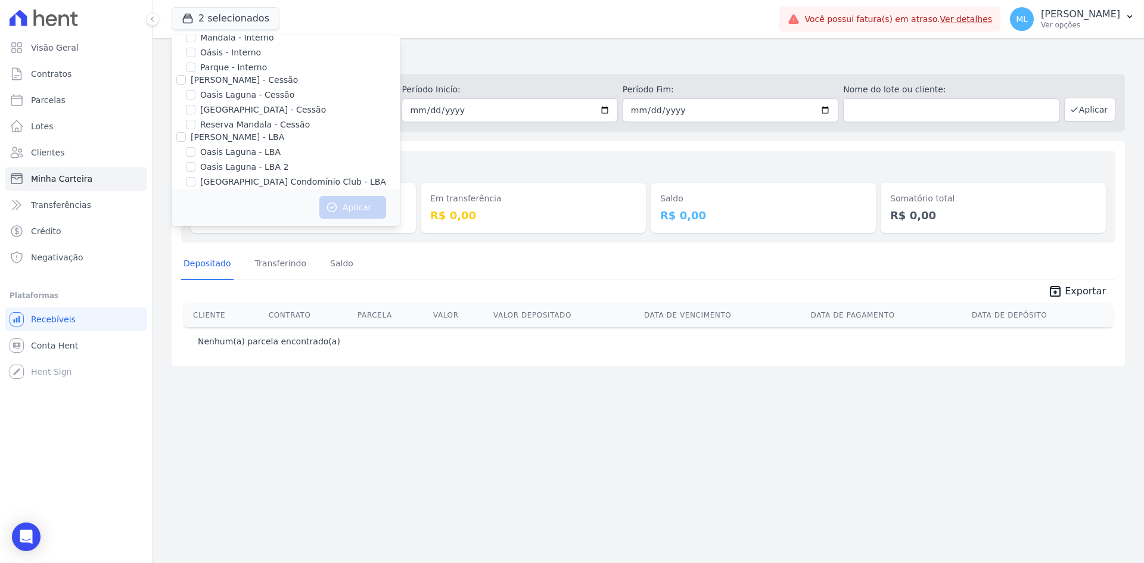
scroll to position [49, 0]
click at [250, 146] on label "Reserva Mandala - Cessão" at bounding box center [255, 145] width 110 height 13
click at [195, 146] on input "Reserva Mandala - Cessão" at bounding box center [191, 146] width 10 height 10
checkbox input "true"
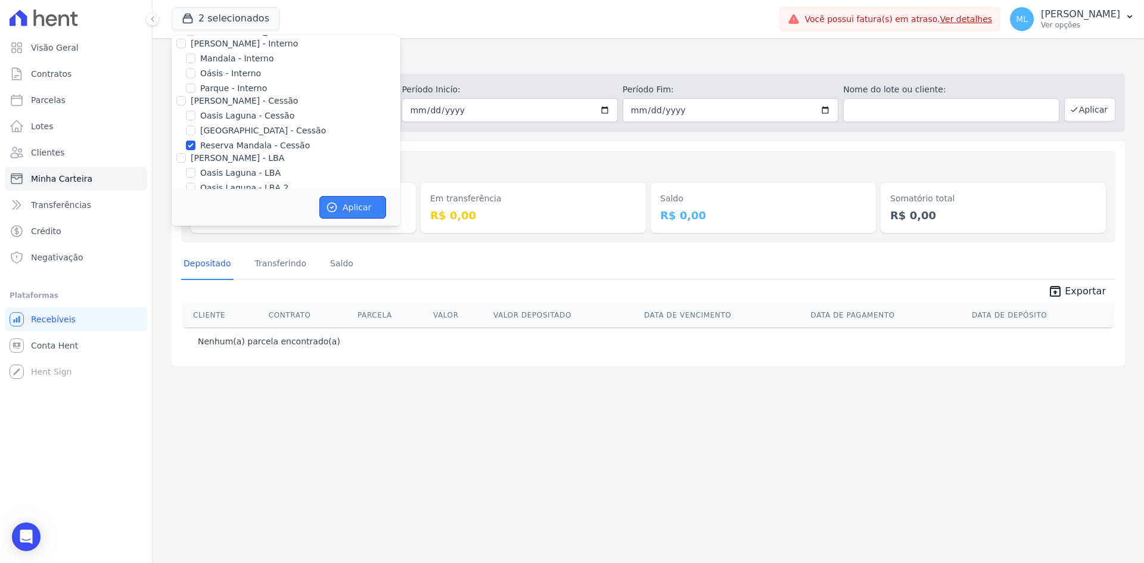
click at [357, 215] on button "Aplicar" at bounding box center [352, 207] width 67 height 23
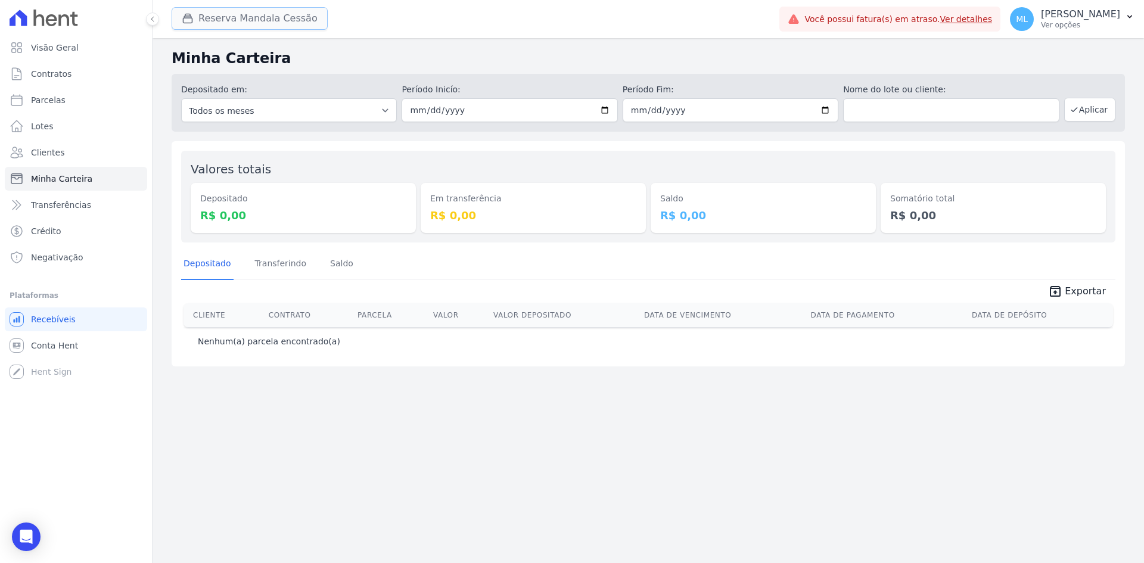
click at [257, 21] on button "Reserva Mandala Cessão" at bounding box center [250, 18] width 156 height 23
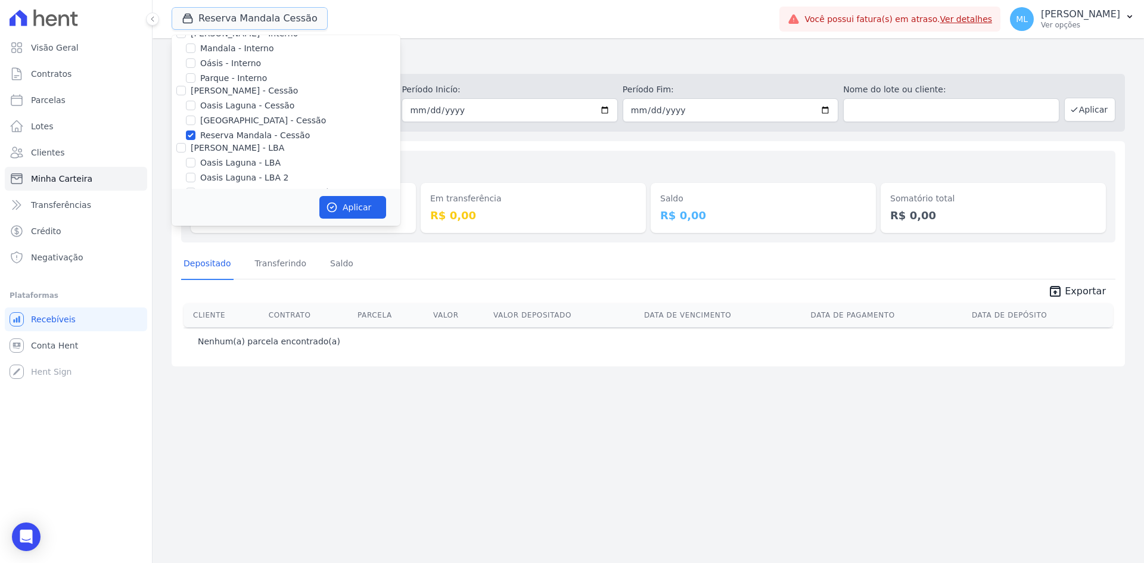
scroll to position [109, 0]
click at [223, 160] on label "Reserva Mandala - LBA" at bounding box center [248, 158] width 96 height 13
click at [195, 160] on input "Reserva Mandala - LBA" at bounding box center [191, 158] width 10 height 10
checkbox input "true"
click at [226, 178] on label "Reserva Mandala - LBA 2" at bounding box center [252, 173] width 104 height 13
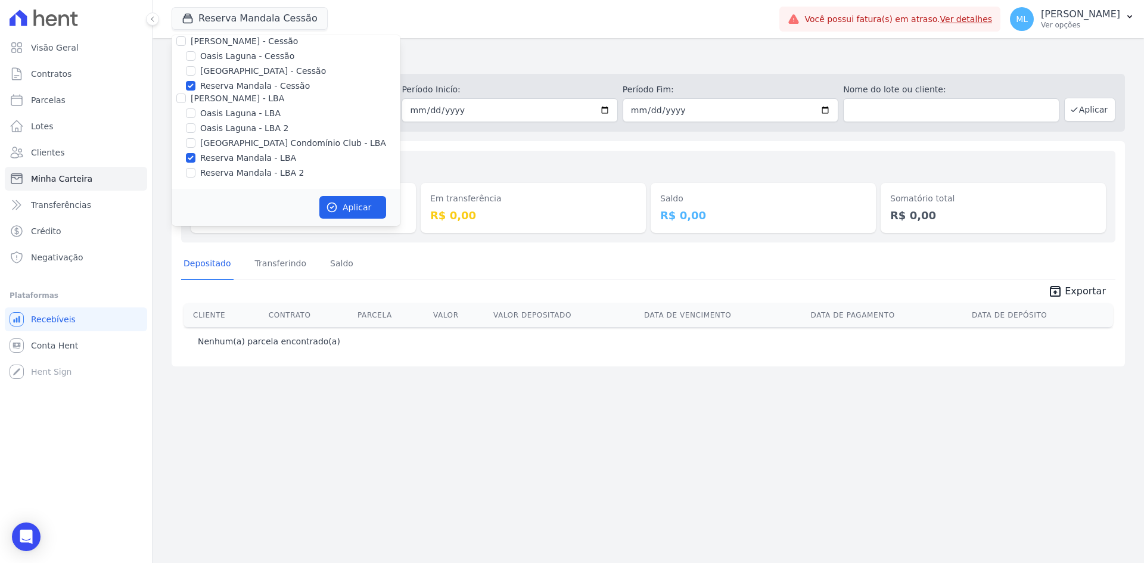
click at [195, 178] on input "Reserva Mandala - LBA 2" at bounding box center [191, 173] width 10 height 10
checkbox input "true"
click at [233, 113] on label "Mandala - Interno" at bounding box center [236, 108] width 73 height 13
click at [195, 113] on input "Mandala - Interno" at bounding box center [191, 108] width 10 height 10
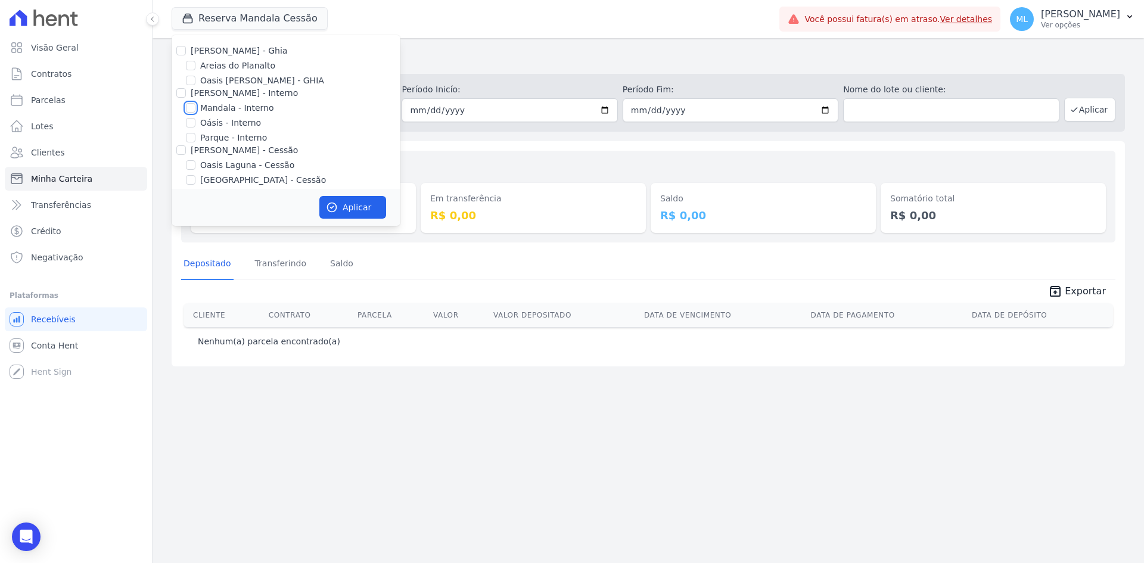
checkbox input "true"
click at [366, 226] on div "Depositado R$ 0,00" at bounding box center [303, 208] width 225 height 50
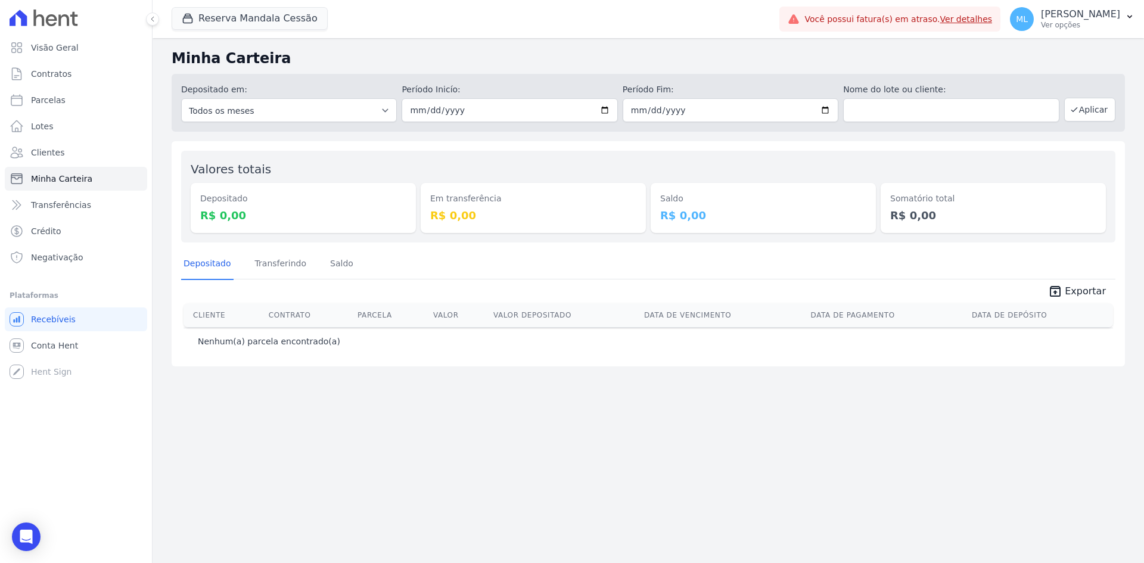
click at [356, 206] on div "Depositado R$ 0,00" at bounding box center [303, 208] width 225 height 50
click at [260, 17] on button "Reserva Mandala Cessão" at bounding box center [250, 18] width 156 height 23
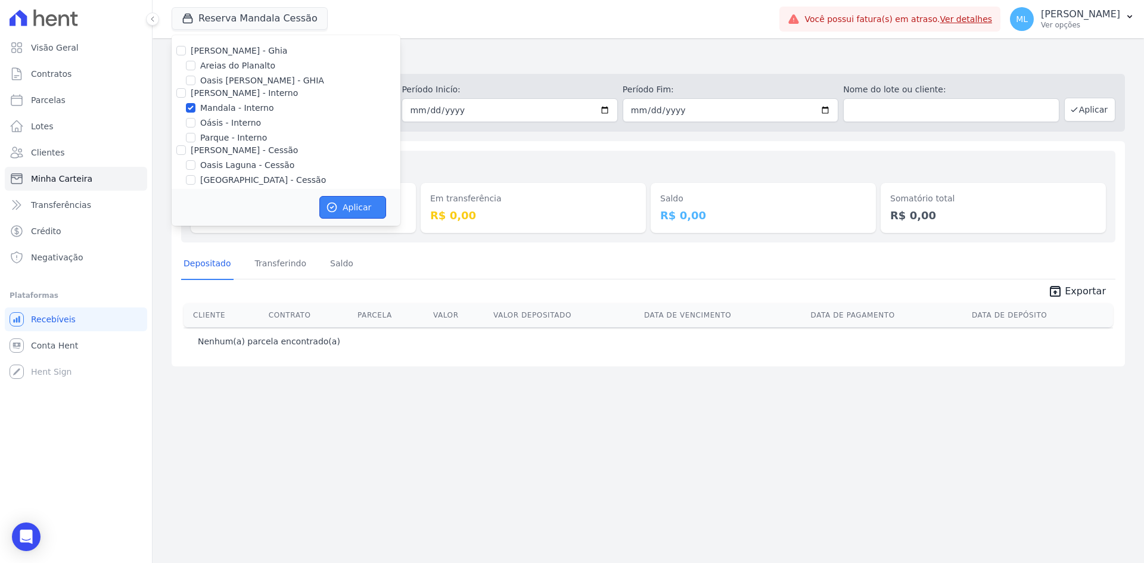
click at [334, 203] on icon "button" at bounding box center [332, 207] width 12 height 12
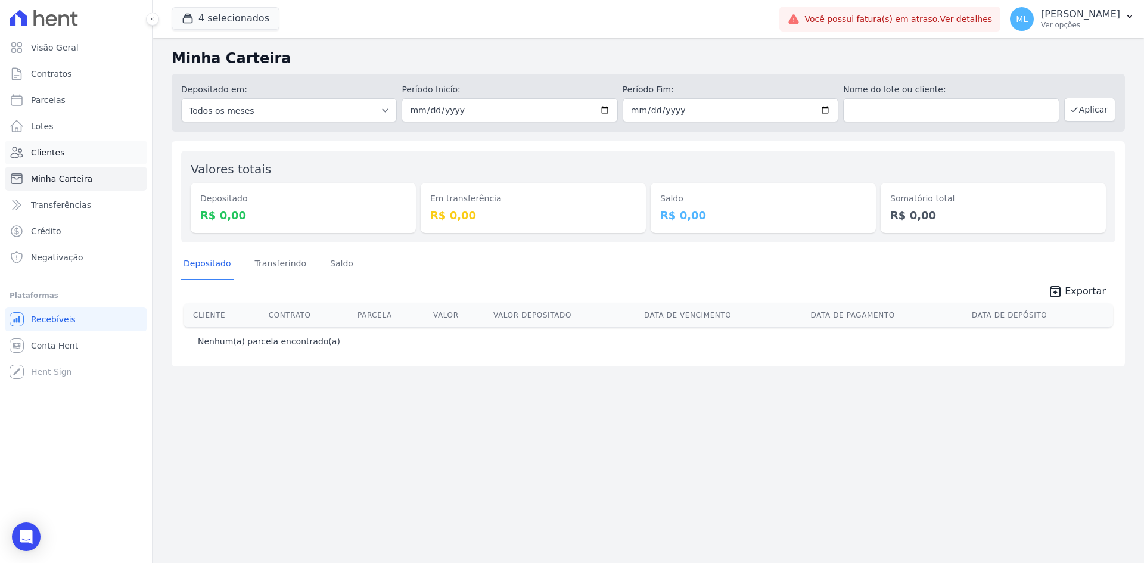
click at [92, 154] on link "Clientes" at bounding box center [76, 153] width 142 height 24
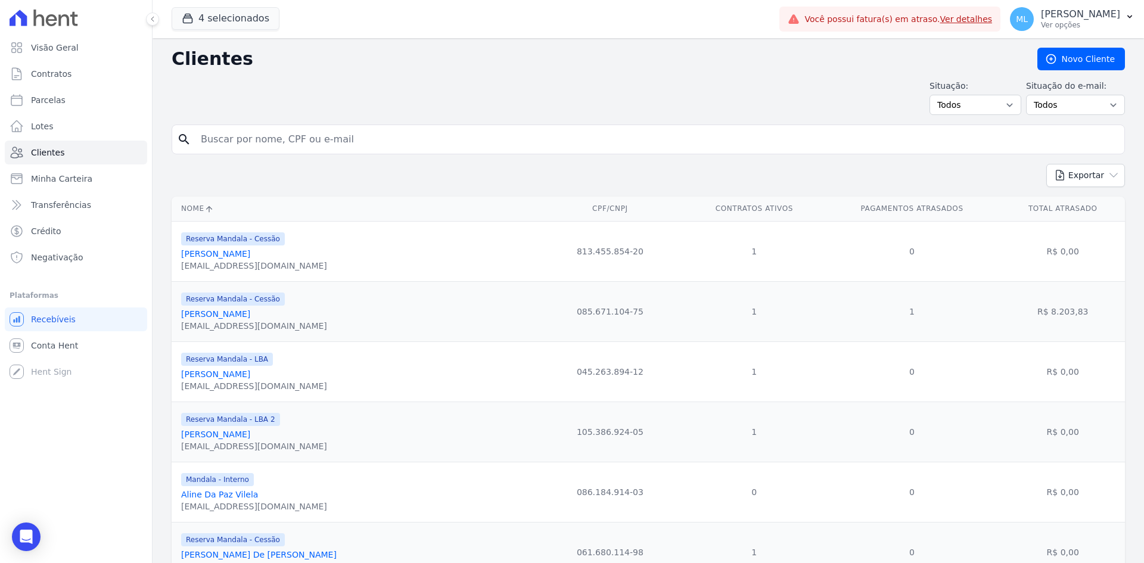
click at [307, 142] on input "search" at bounding box center [657, 140] width 926 height 24
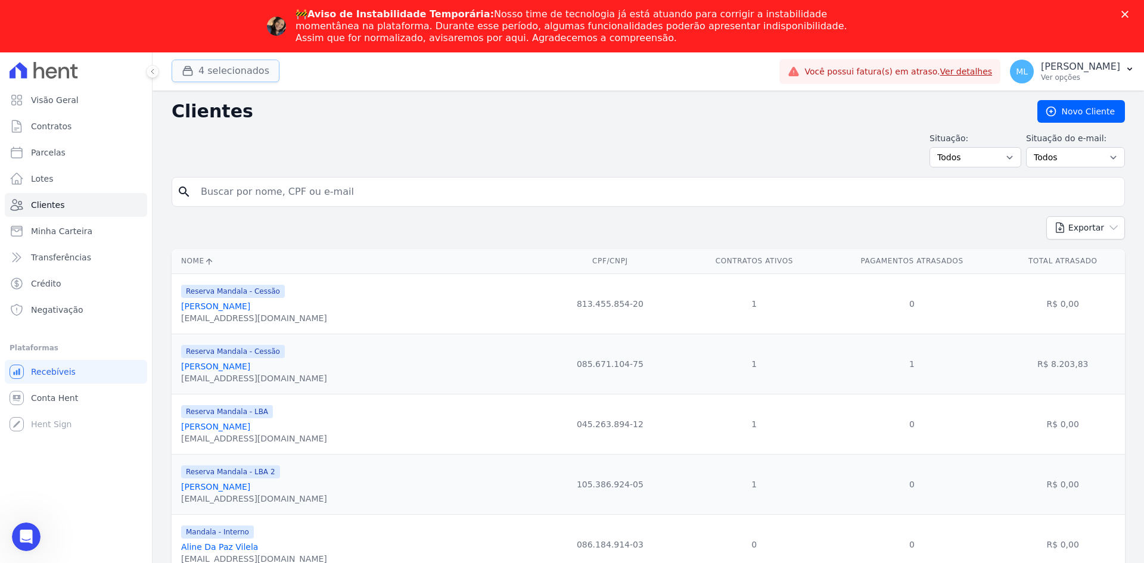
click at [234, 65] on button "4 selecionados" at bounding box center [226, 71] width 108 height 23
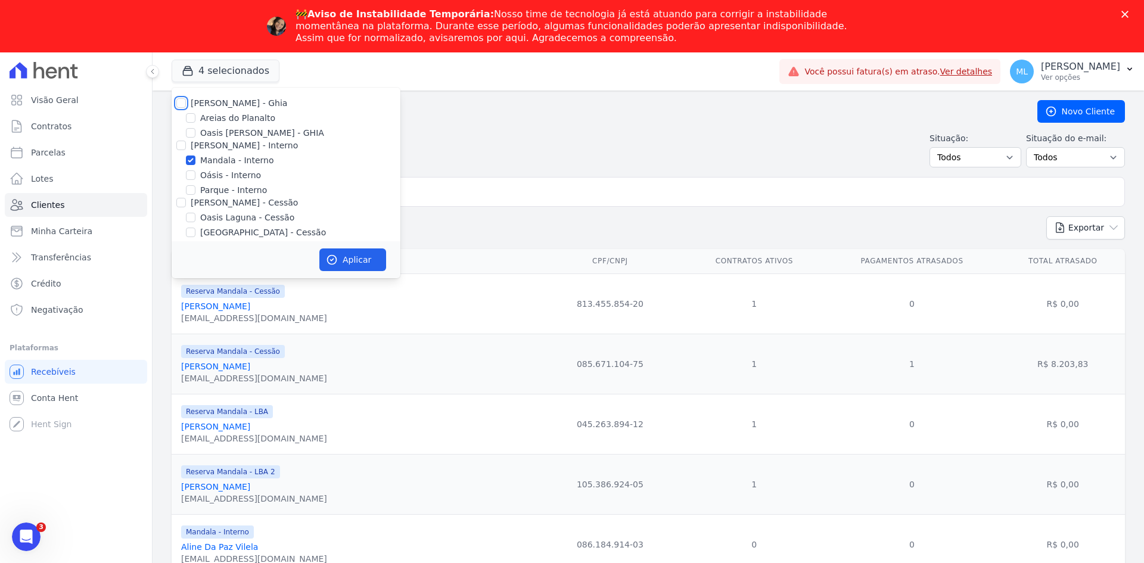
click at [182, 104] on input "[PERSON_NAME] - Ghia" at bounding box center [181, 103] width 10 height 10
checkbox input "true"
click at [178, 153] on div "[PERSON_NAME] - Ghia Areias do Planalto Oasis [PERSON_NAME] - GHIA [PERSON_NAME…" at bounding box center [286, 219] width 229 height 263
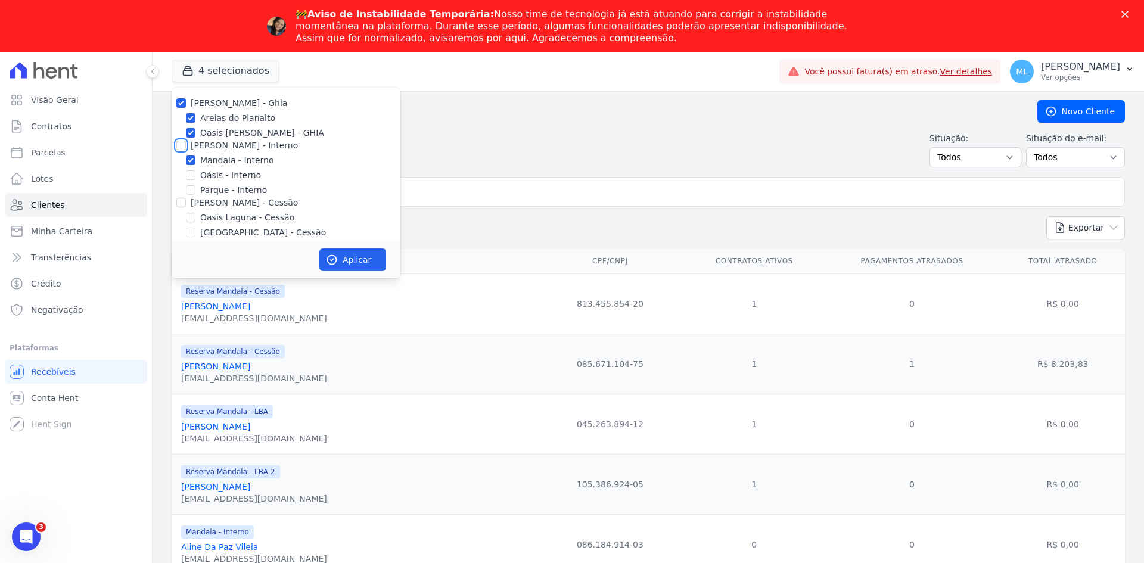
click at [181, 147] on input "[PERSON_NAME] - Interno" at bounding box center [181, 146] width 10 height 10
checkbox input "true"
click at [181, 198] on input "[PERSON_NAME] - Cessão" at bounding box center [181, 203] width 10 height 10
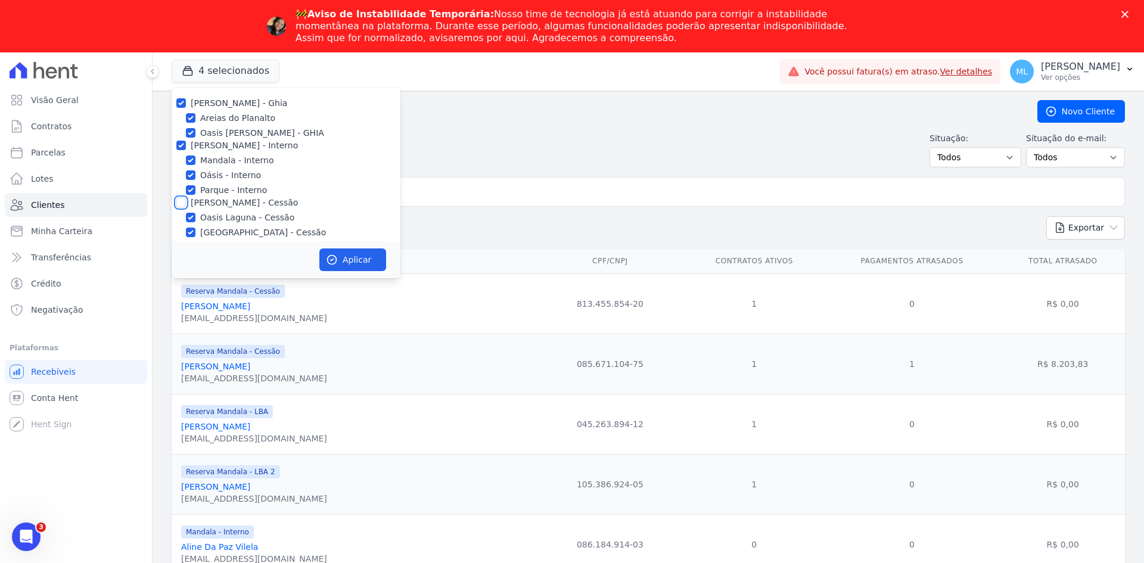
checkbox input "true"
click at [181, 155] on input "[PERSON_NAME] - LBA" at bounding box center [181, 151] width 10 height 10
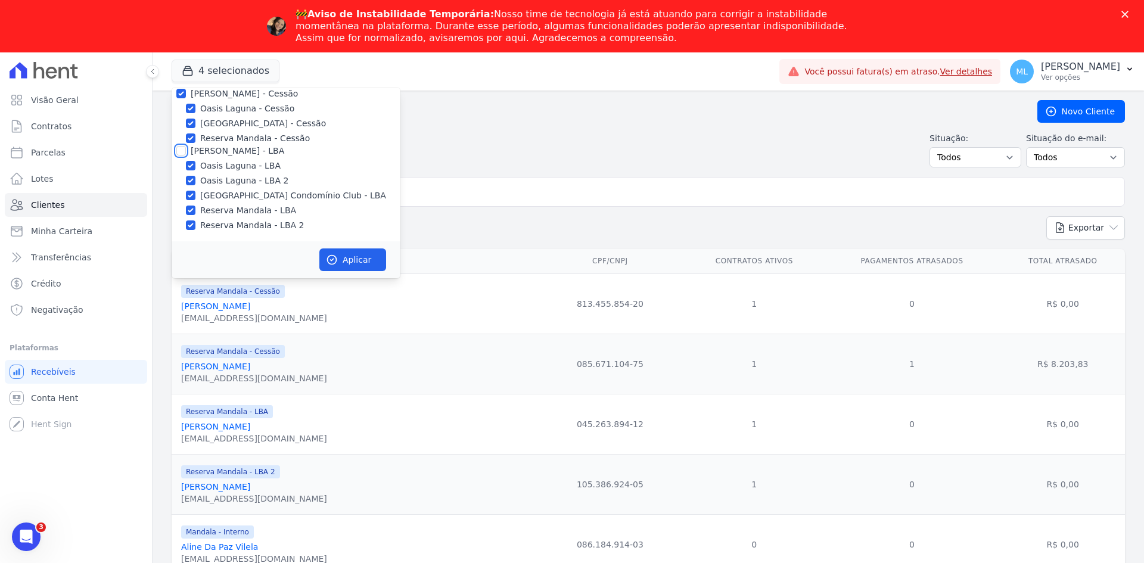
checkbox input "true"
click at [352, 256] on button "Aplicar" at bounding box center [352, 259] width 67 height 23
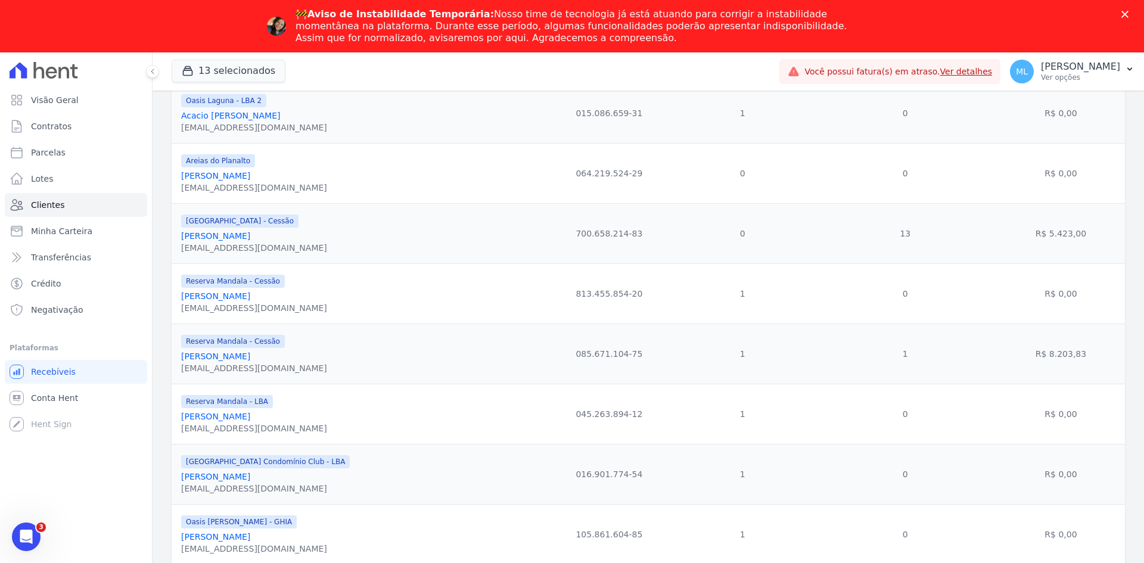
scroll to position [0, 0]
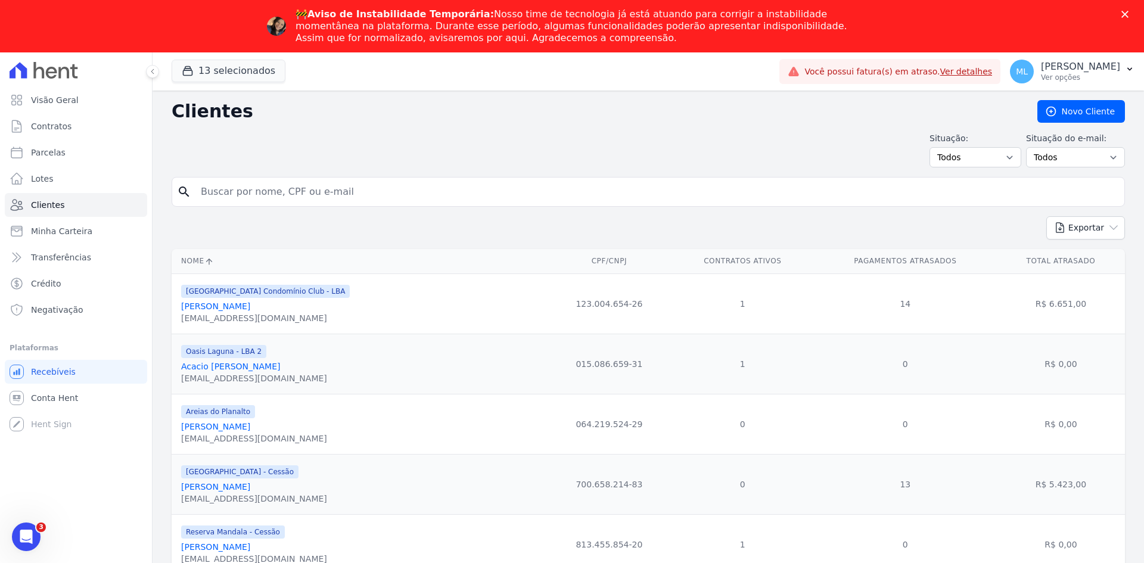
click at [307, 199] on input "search" at bounding box center [657, 192] width 926 height 24
type input "andressa"
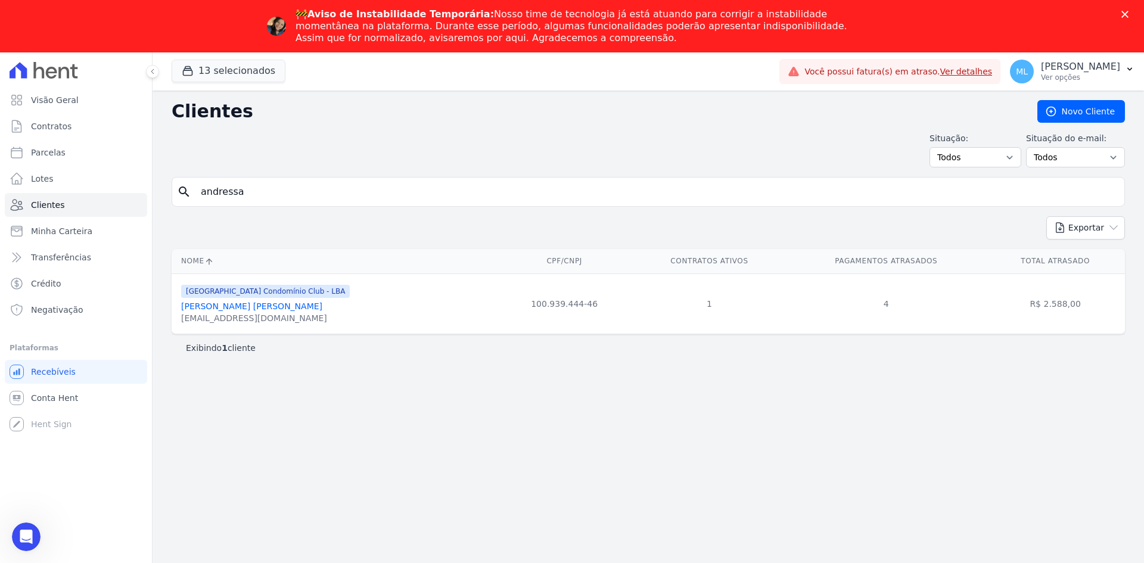
click at [310, 307] on link "[PERSON_NAME] [PERSON_NAME]" at bounding box center [251, 306] width 141 height 10
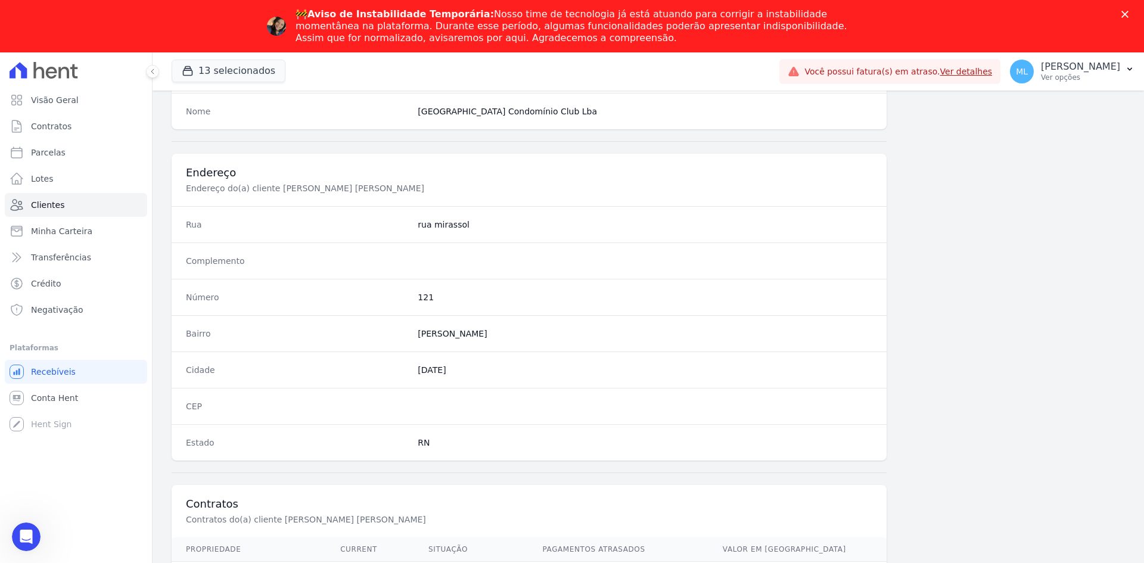
scroll to position [552, 0]
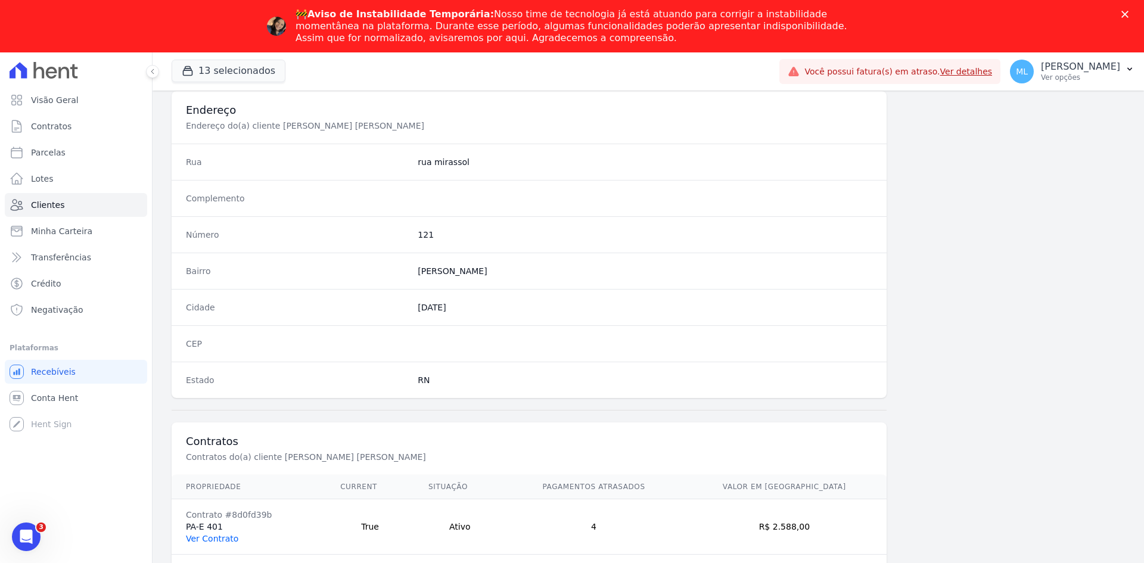
click at [216, 538] on link "Ver Contrato" at bounding box center [212, 539] width 52 height 10
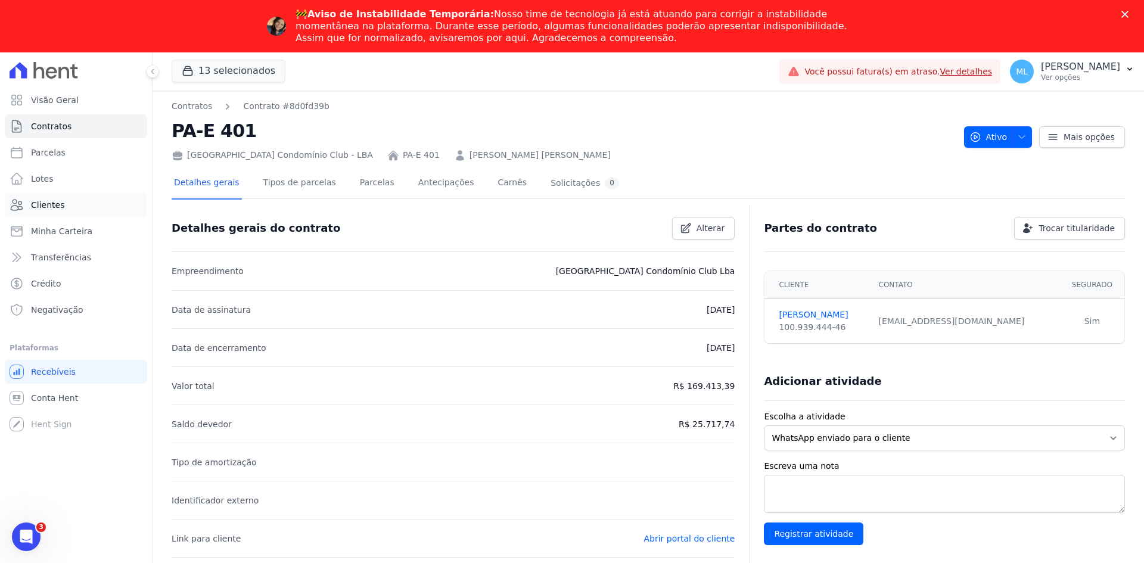
click at [88, 210] on link "Clientes" at bounding box center [76, 205] width 142 height 24
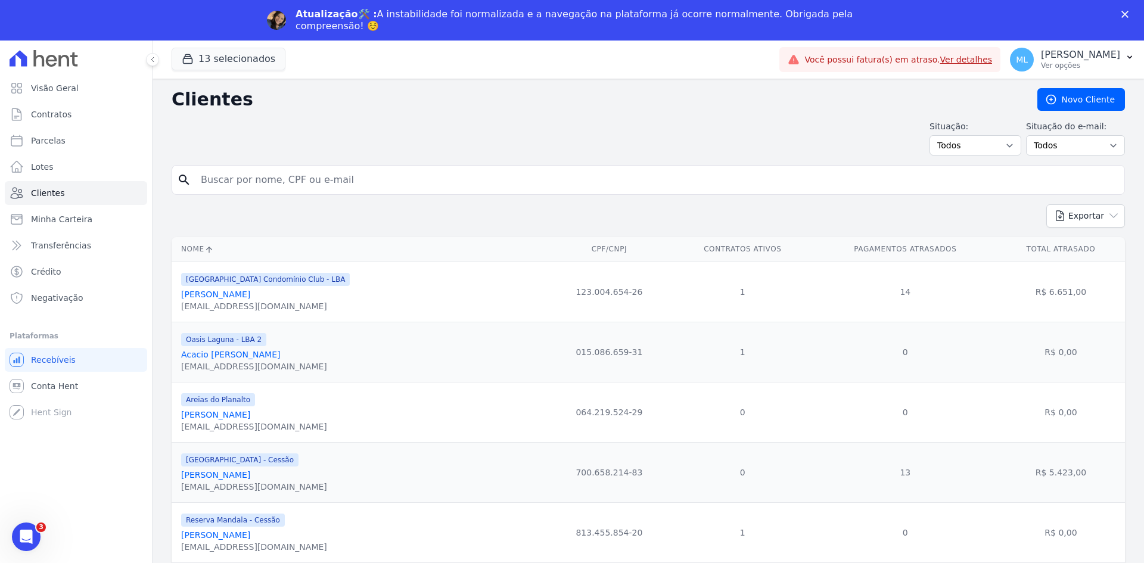
click at [318, 176] on input "search" at bounding box center [657, 180] width 926 height 24
type input "andressa"
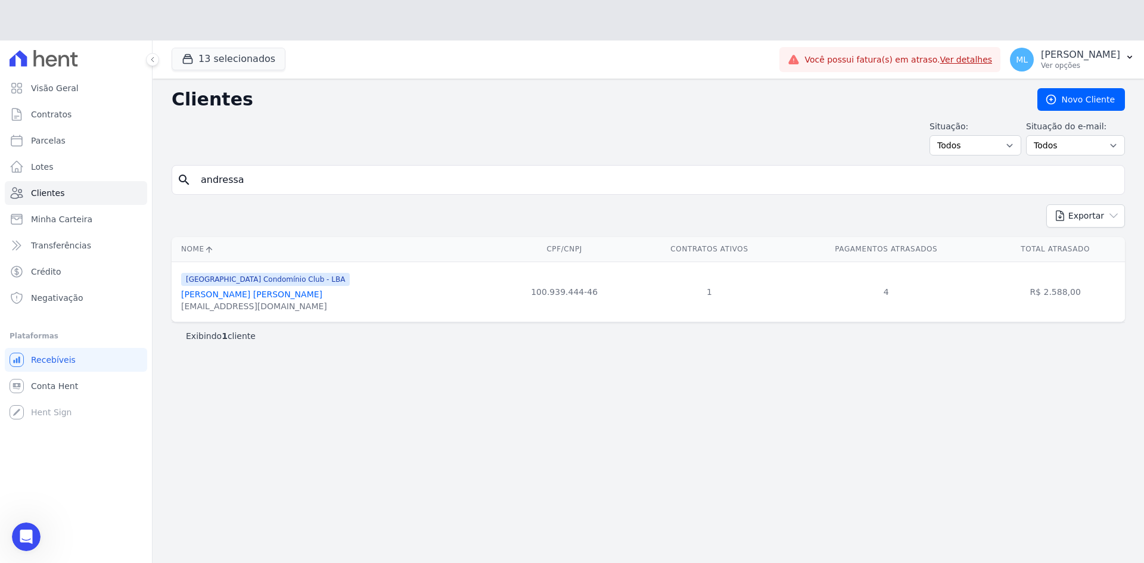
click at [266, 272] on div "[GEOGRAPHIC_DATA] Condomínio Club - LBA [PERSON_NAME] [PERSON_NAME] [EMAIL_ADDR…" at bounding box center [265, 292] width 169 height 41
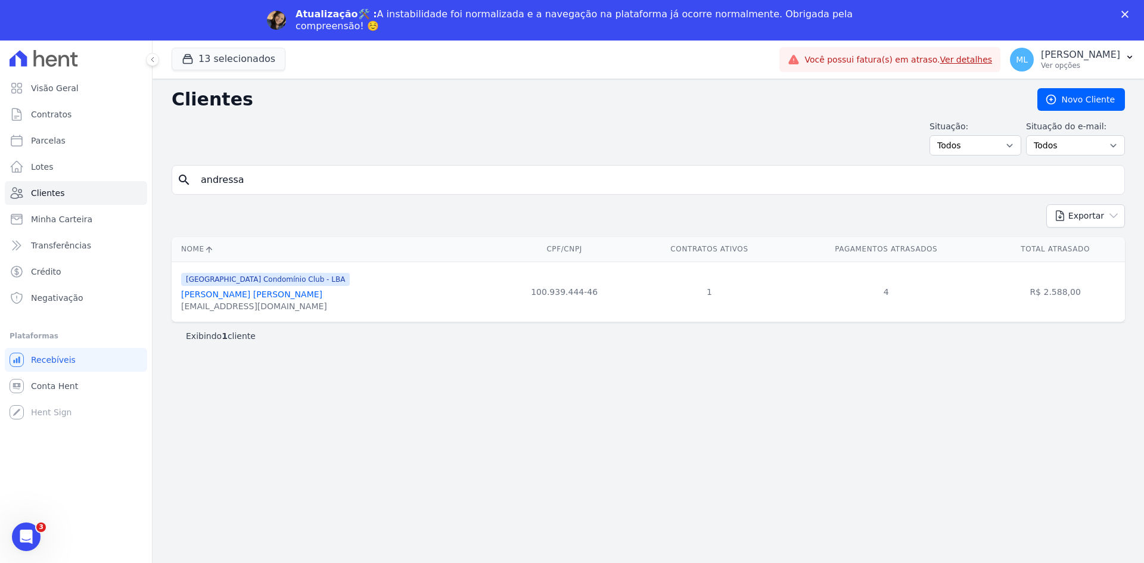
click at [288, 299] on link "[PERSON_NAME] [PERSON_NAME]" at bounding box center [251, 295] width 141 height 10
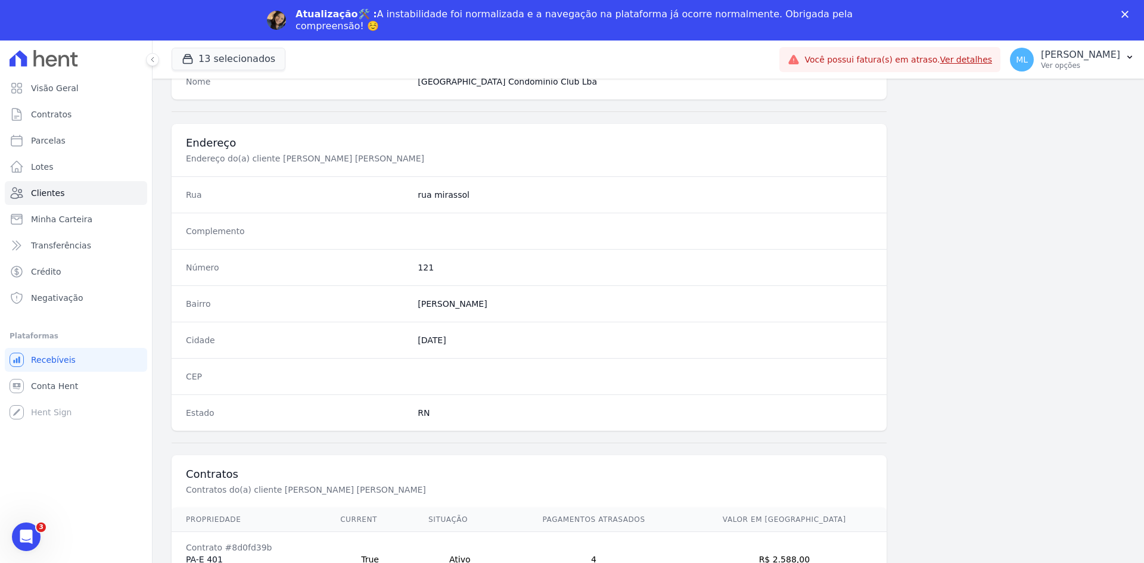
scroll to position [552, 0]
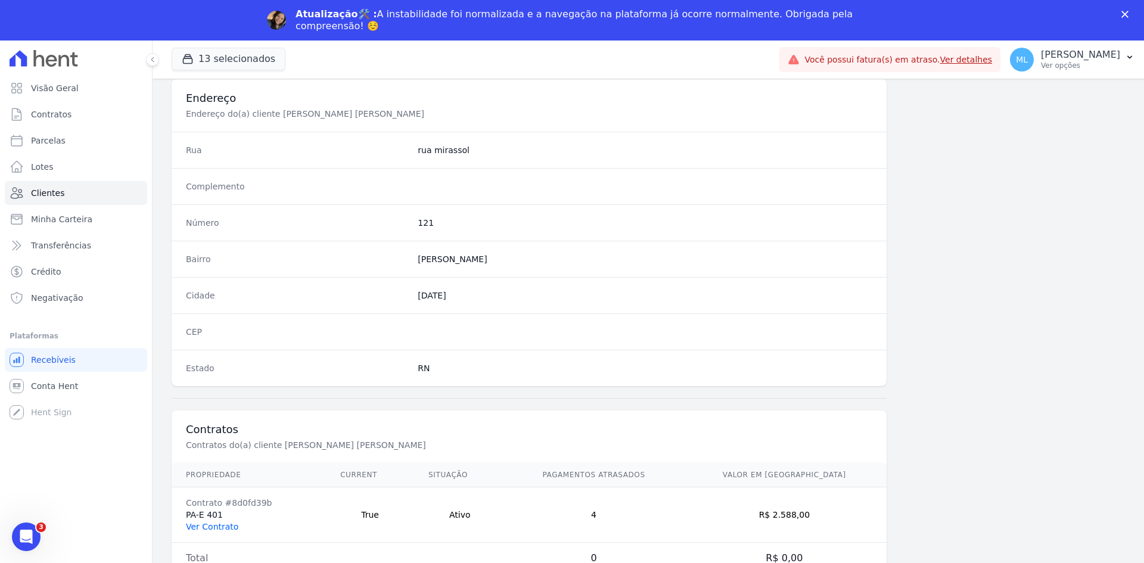
click at [212, 525] on link "Ver Contrato" at bounding box center [212, 527] width 52 height 10
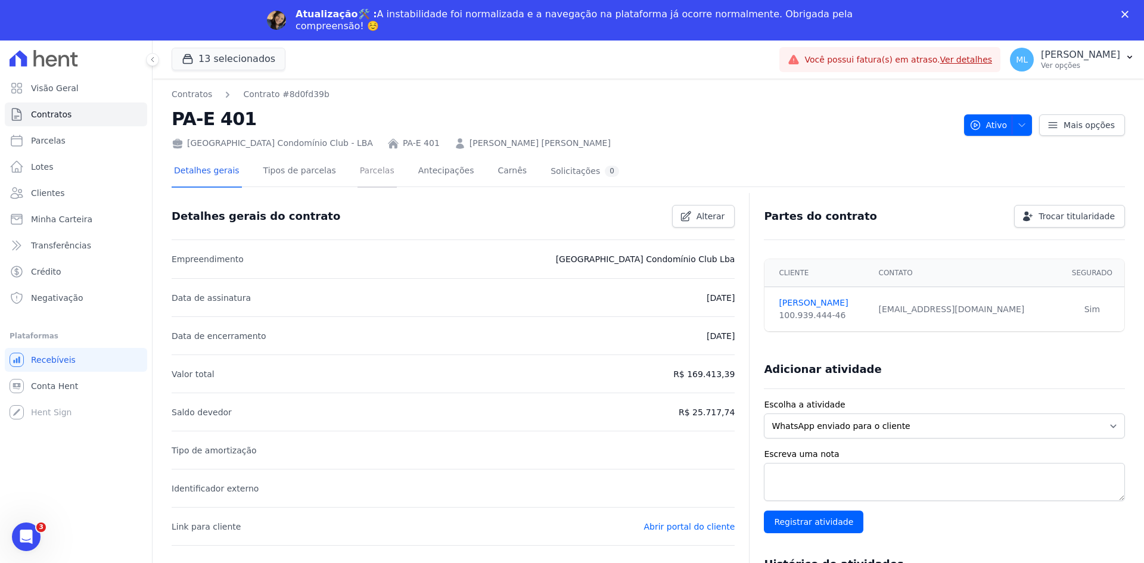
click at [357, 166] on link "Parcelas" at bounding box center [376, 172] width 39 height 32
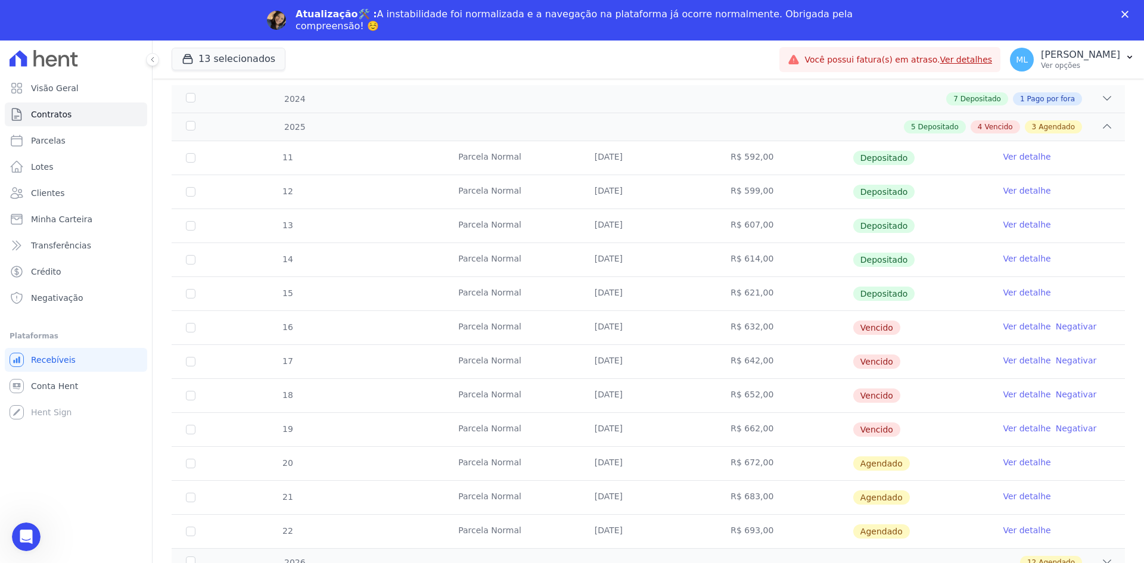
click at [1019, 327] on link "Ver detalhe" at bounding box center [1027, 327] width 48 height 12
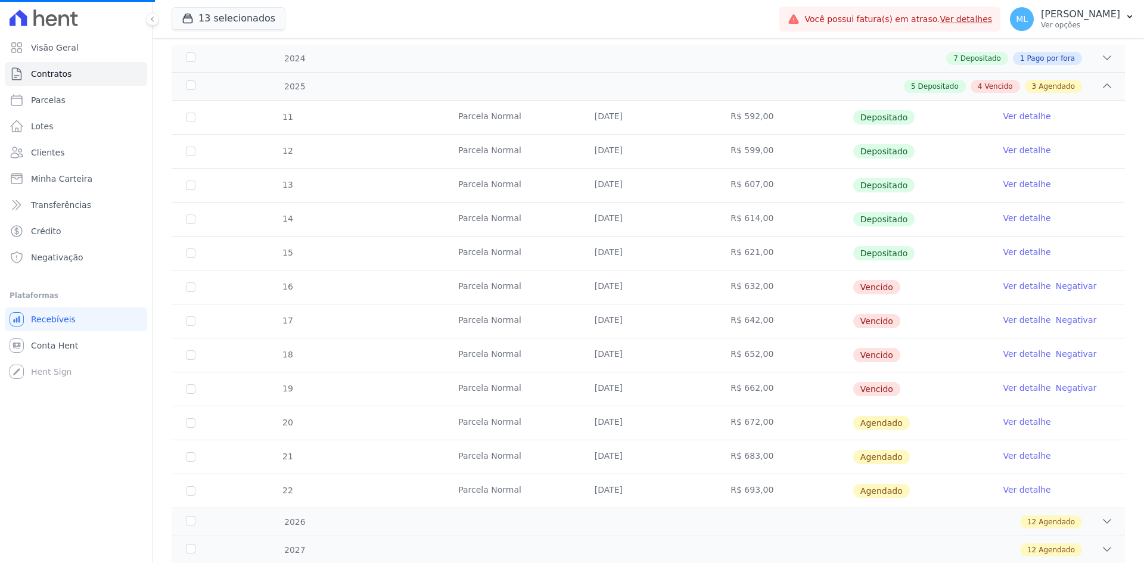
click at [1006, 285] on link "Ver detalhe" at bounding box center [1027, 286] width 48 height 12
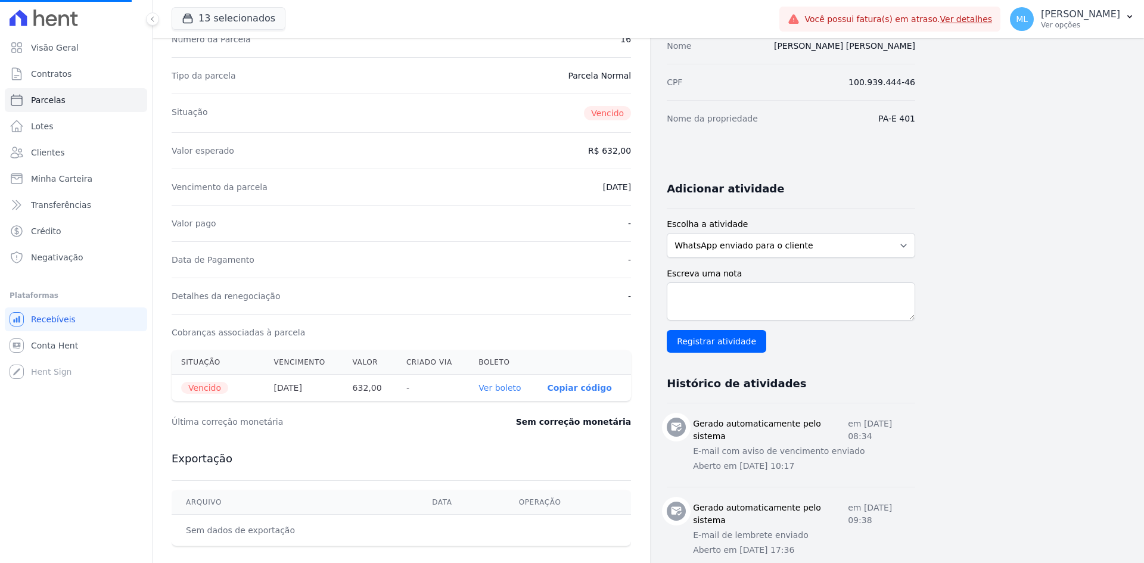
scroll to position [119, 0]
click at [498, 387] on link "Ver boleto" at bounding box center [499, 387] width 42 height 10
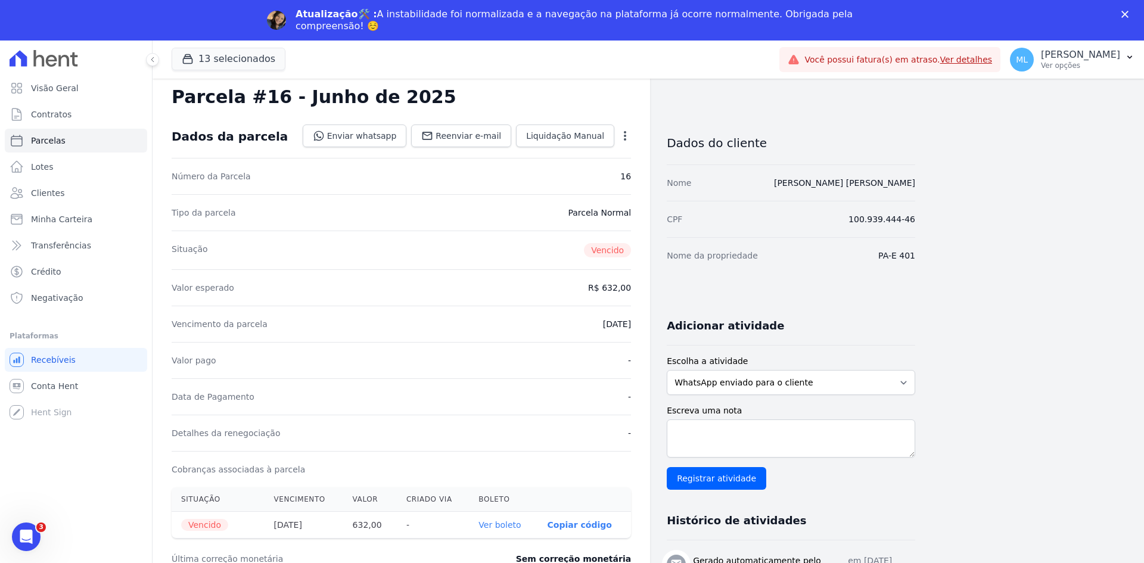
scroll to position [0, 0]
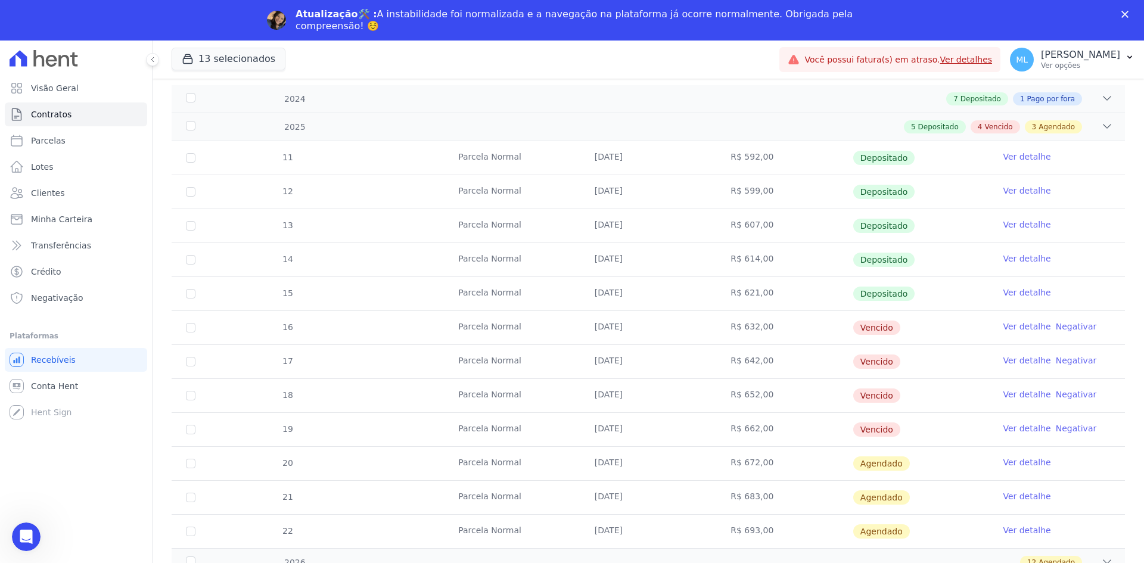
click at [1027, 363] on link "Ver detalhe" at bounding box center [1027, 361] width 48 height 12
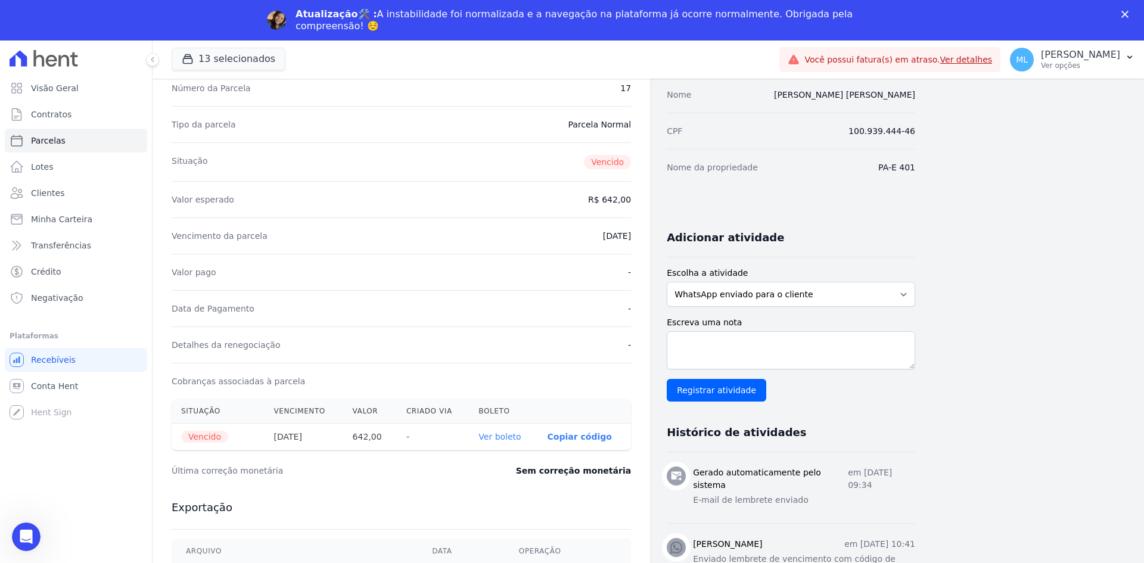
scroll to position [119, 0]
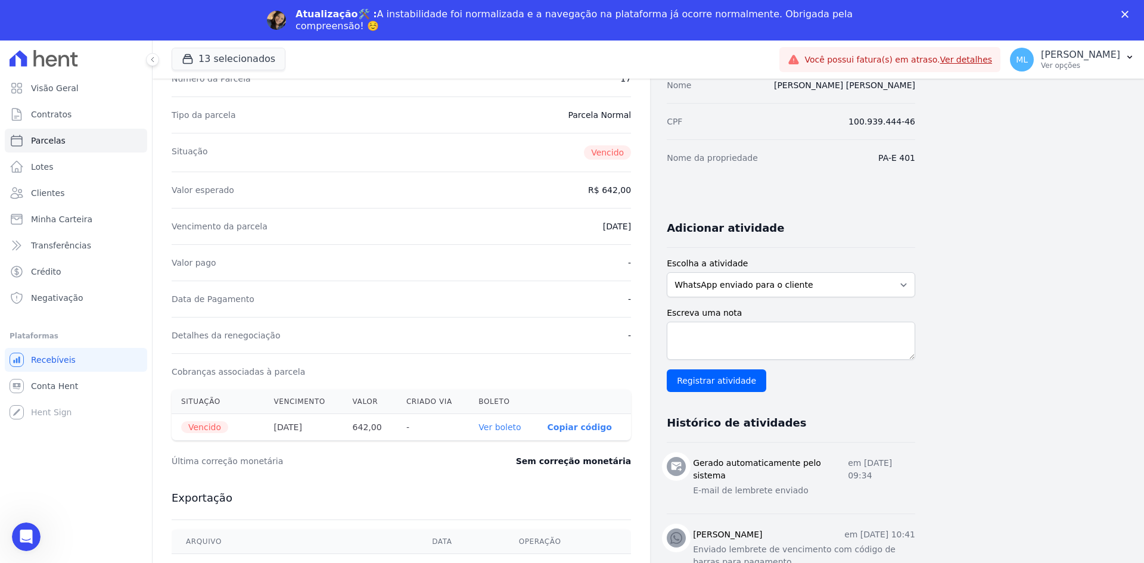
click at [507, 427] on link "Ver boleto" at bounding box center [499, 427] width 42 height 10
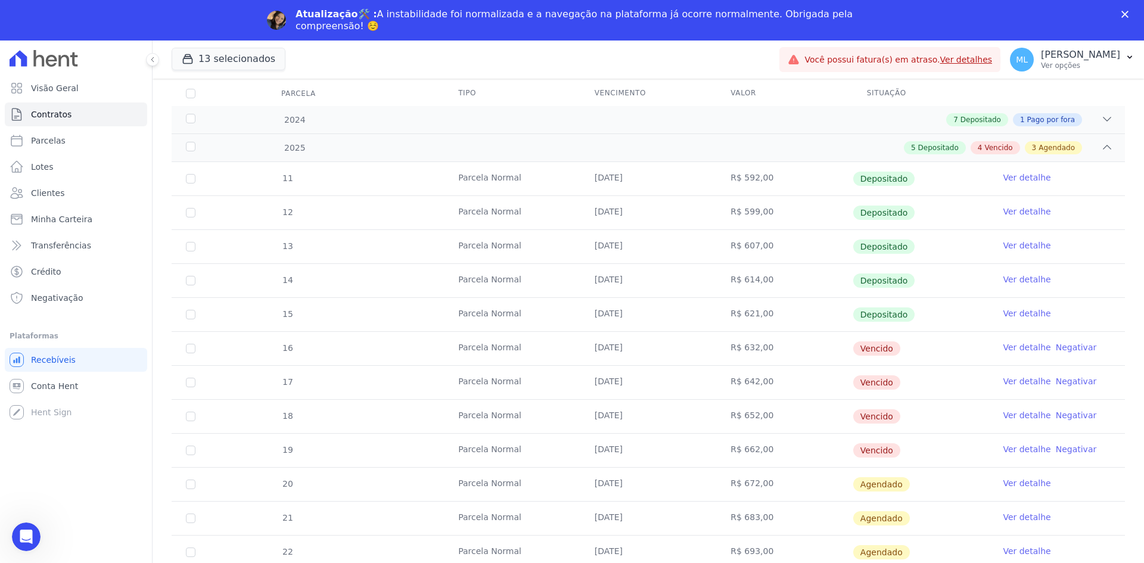
scroll to position [179, 0]
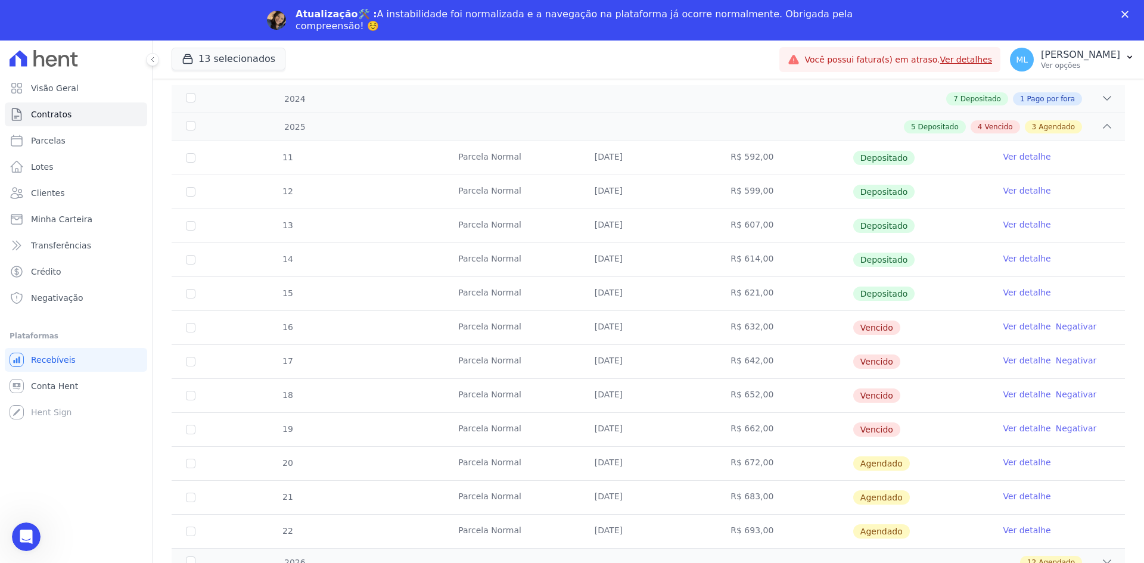
click at [1019, 394] on link "Ver detalhe" at bounding box center [1027, 394] width 48 height 12
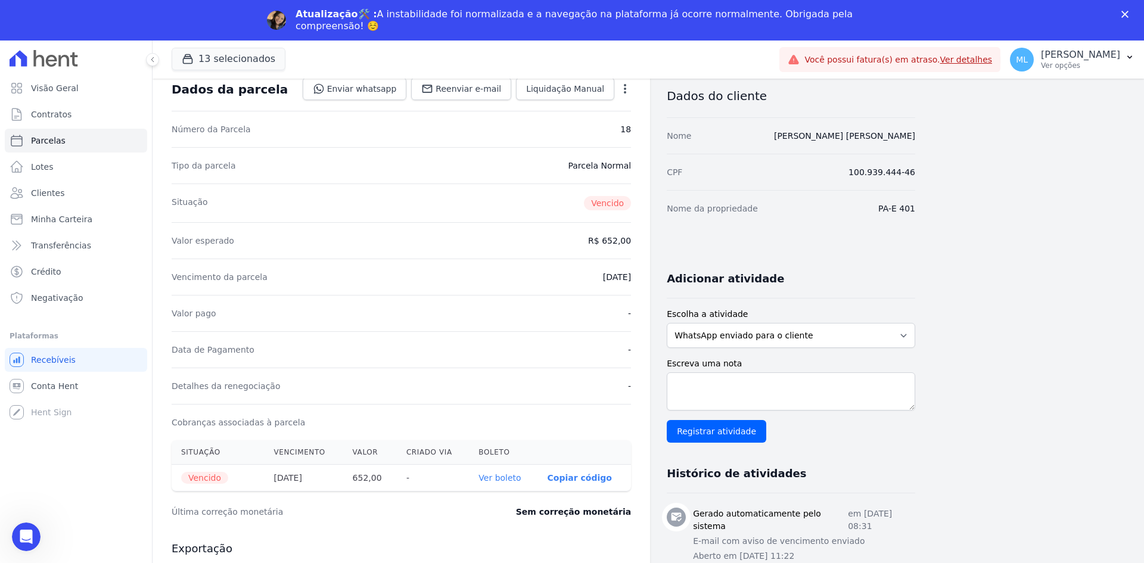
scroll to position [179, 0]
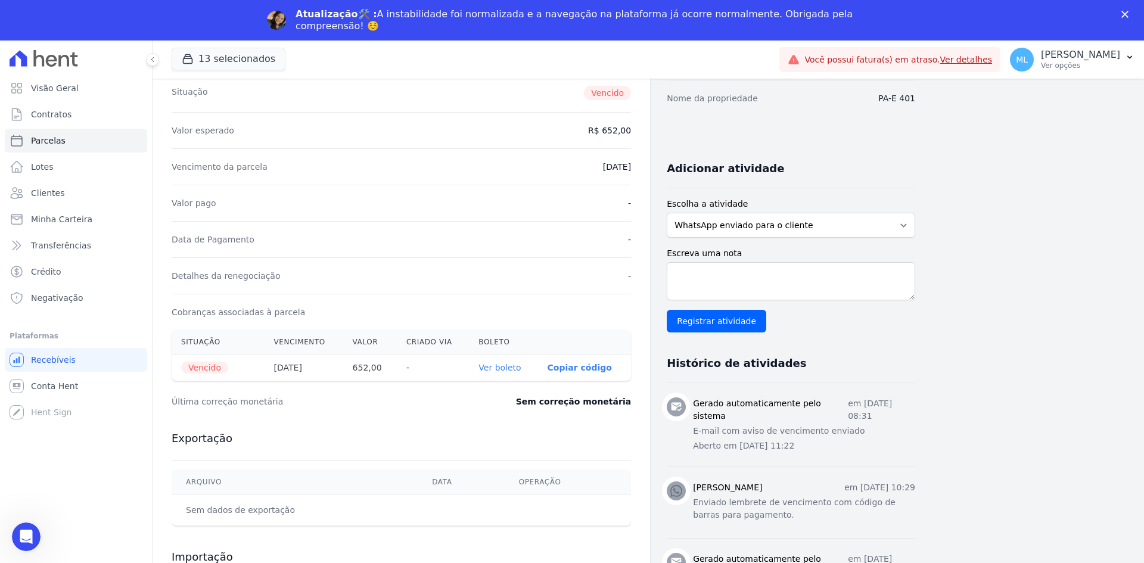
click at [498, 364] on link "Ver boleto" at bounding box center [499, 368] width 42 height 10
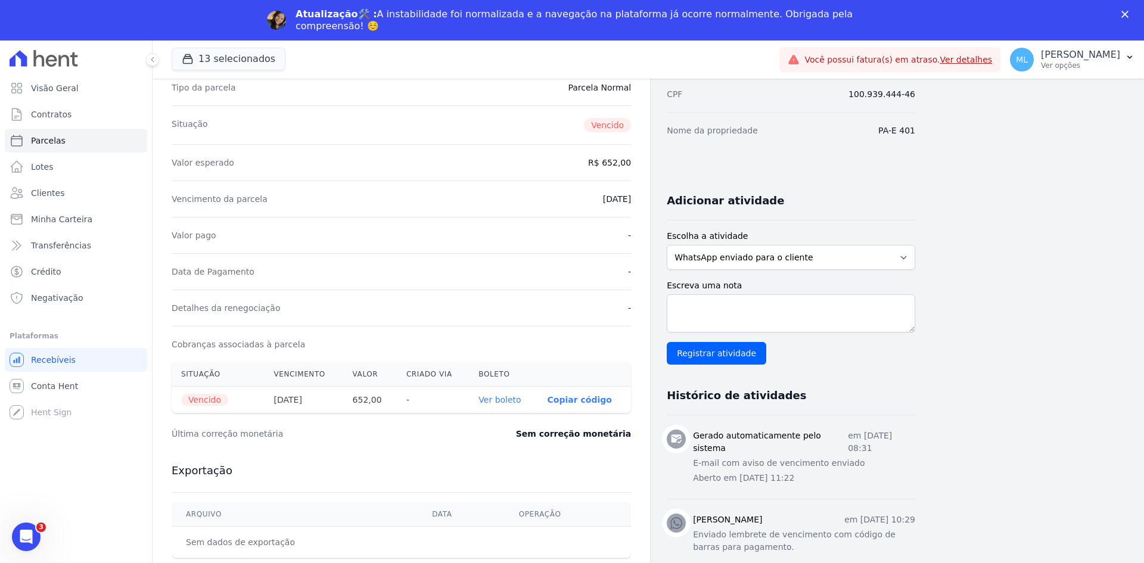
scroll to position [119, 0]
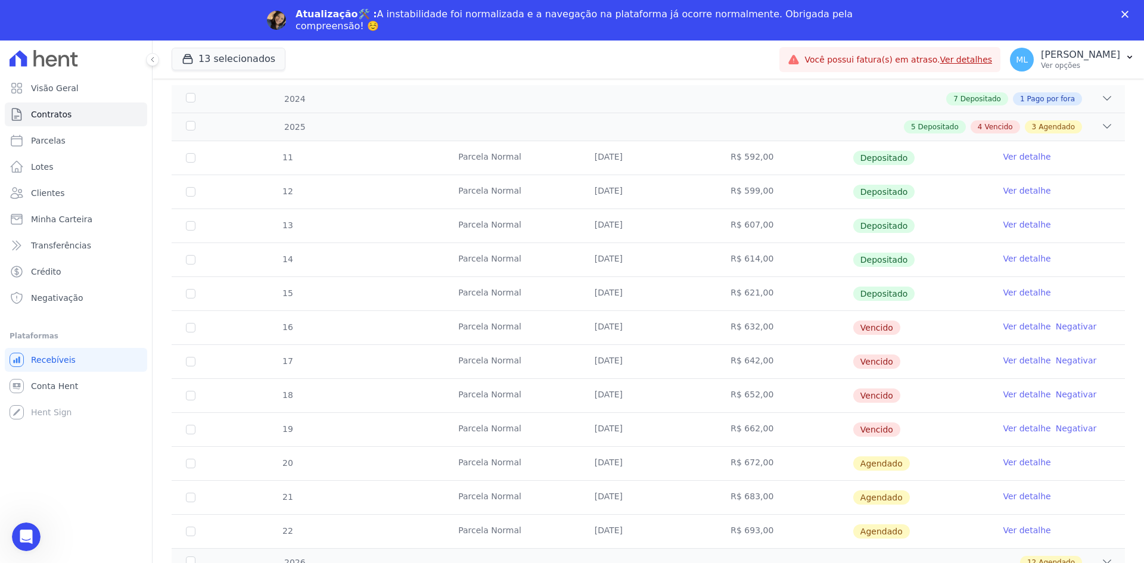
click at [1015, 431] on link "Ver detalhe" at bounding box center [1027, 428] width 48 height 12
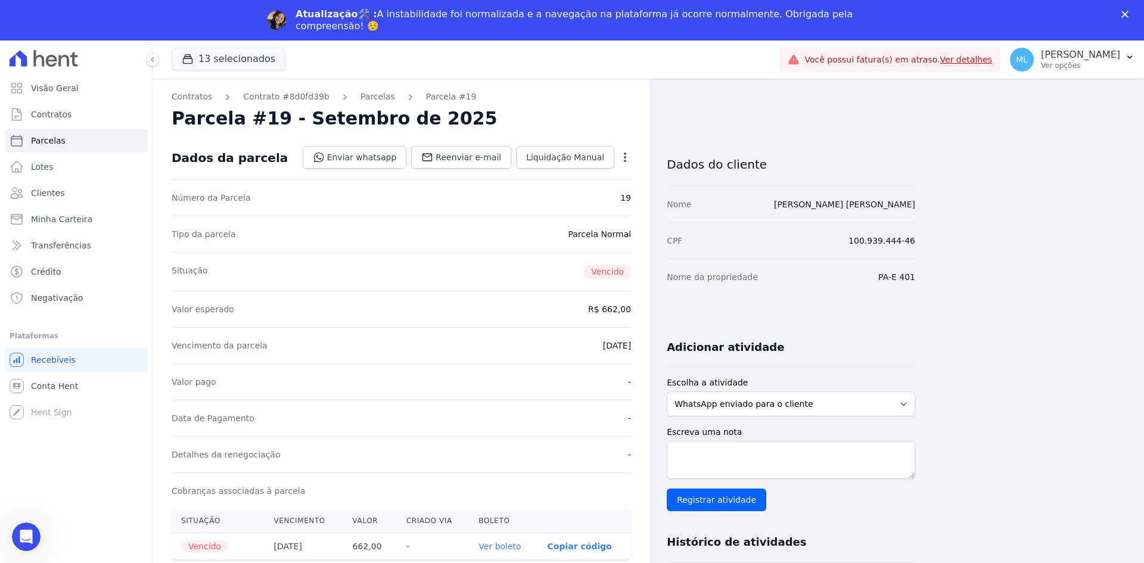
click at [508, 545] on link "Ver boleto" at bounding box center [499, 547] width 42 height 10
